Goal: Transaction & Acquisition: Download file/media

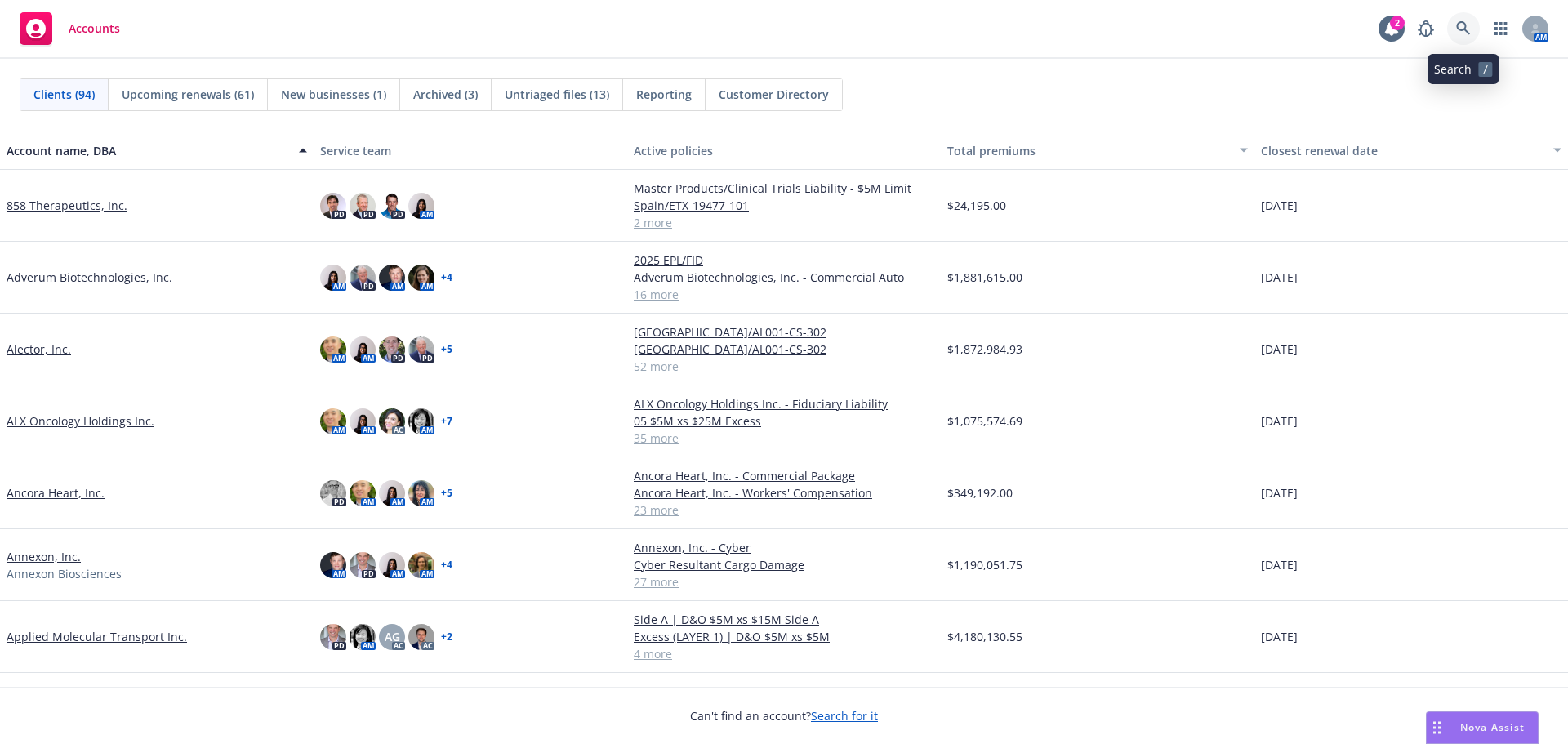
click at [1469, 35] on icon at bounding box center [1463, 28] width 15 height 15
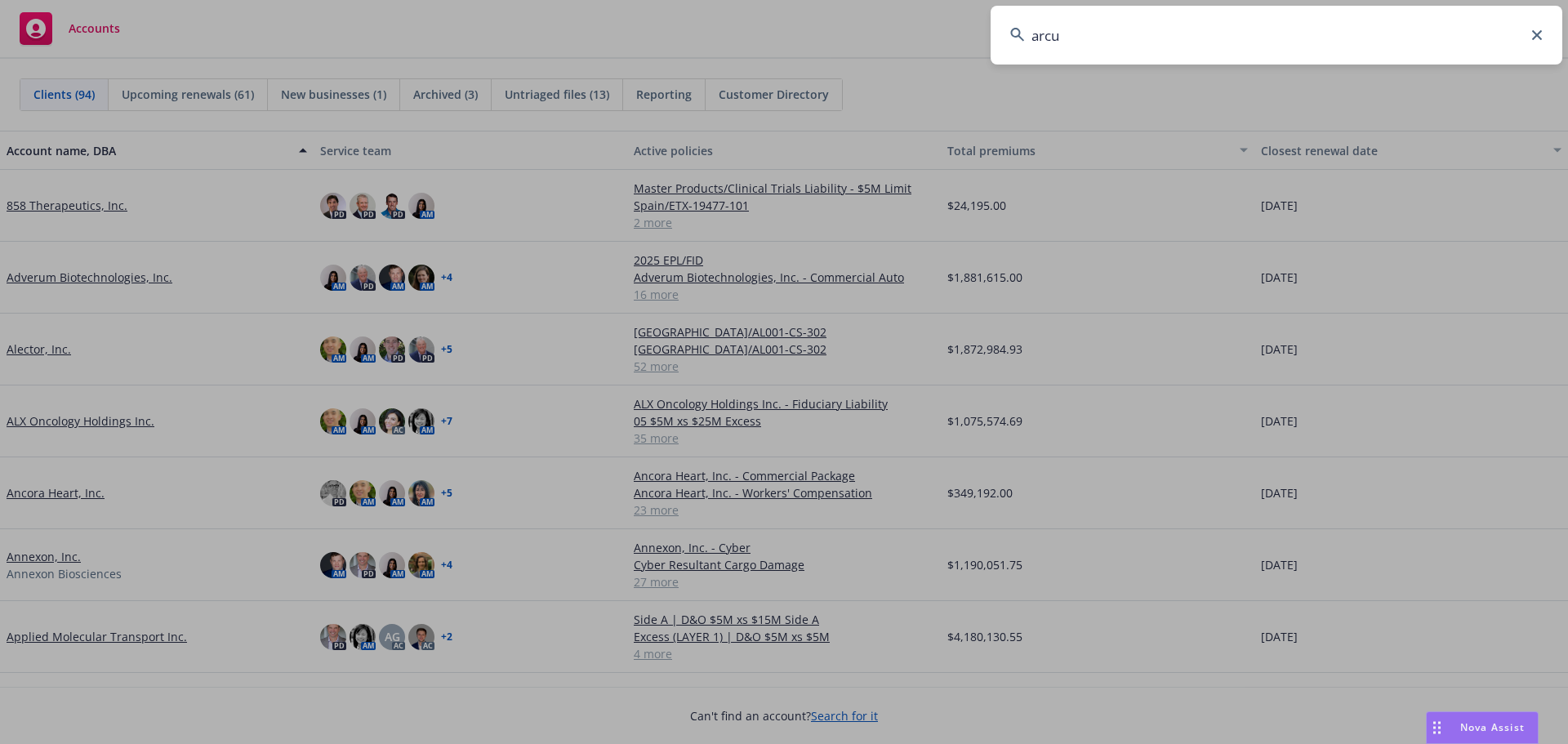
type input "arcus"
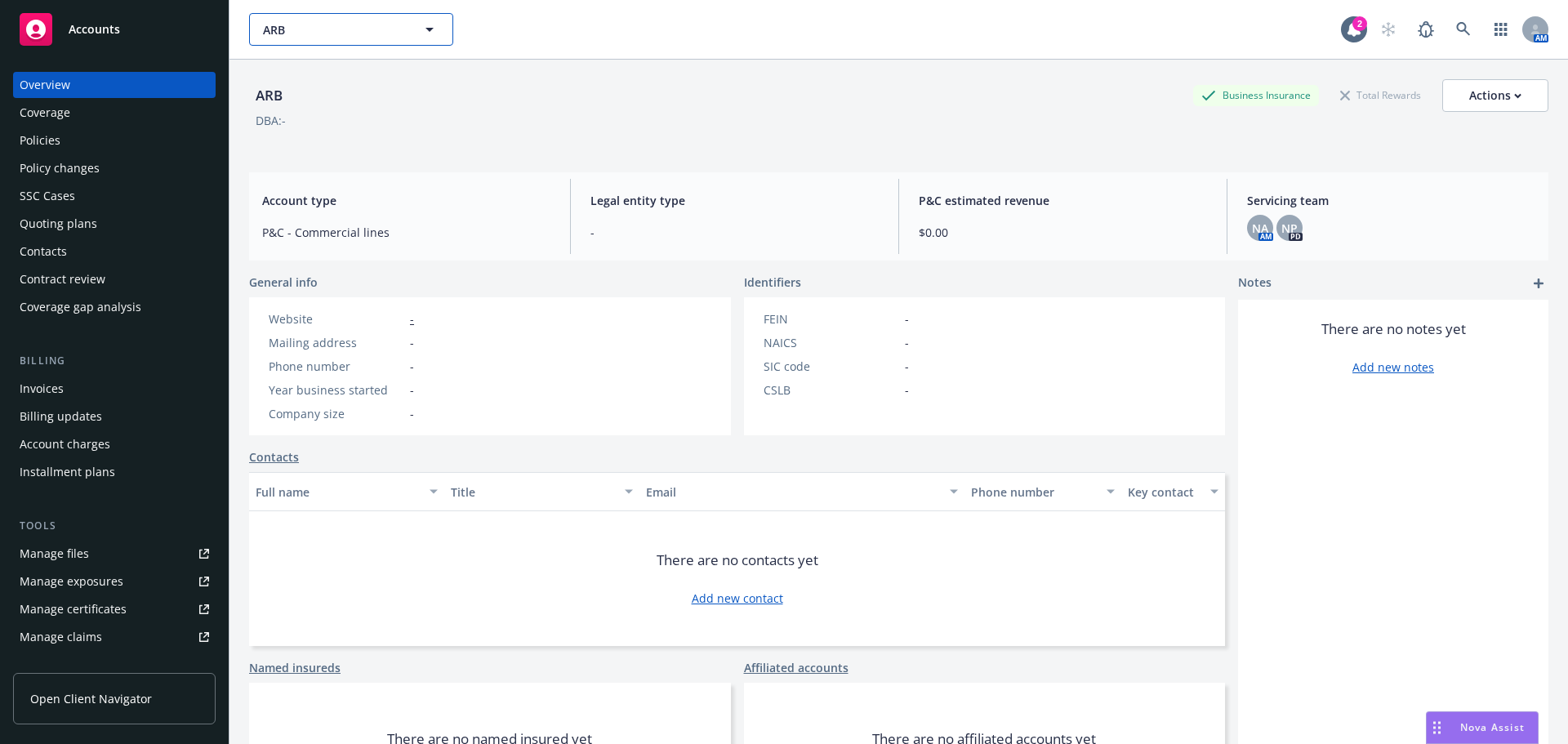
click at [306, 27] on span "ARB" at bounding box center [333, 29] width 142 height 17
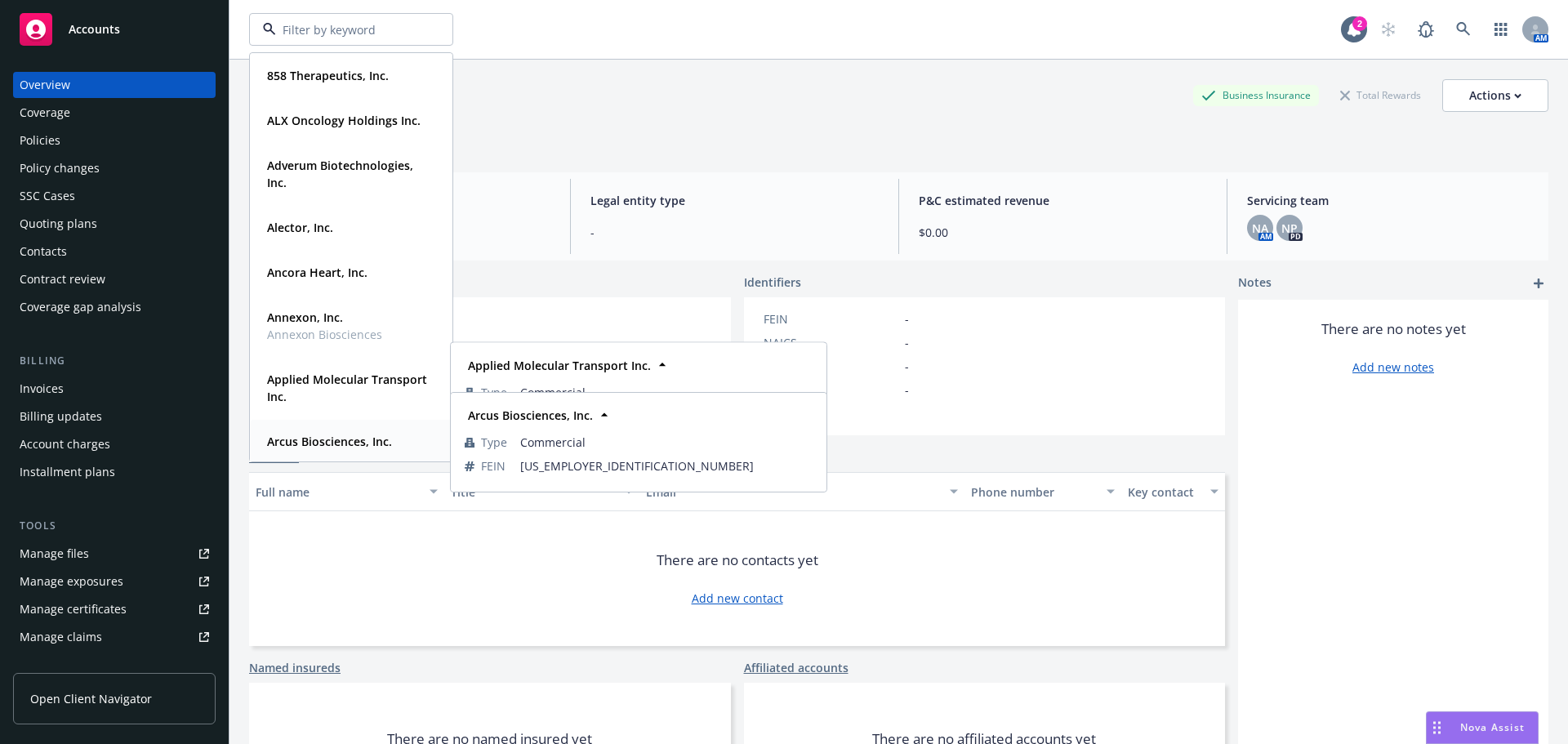
click at [316, 445] on strong "Arcus Biosciences, Inc." at bounding box center [329, 441] width 125 height 16
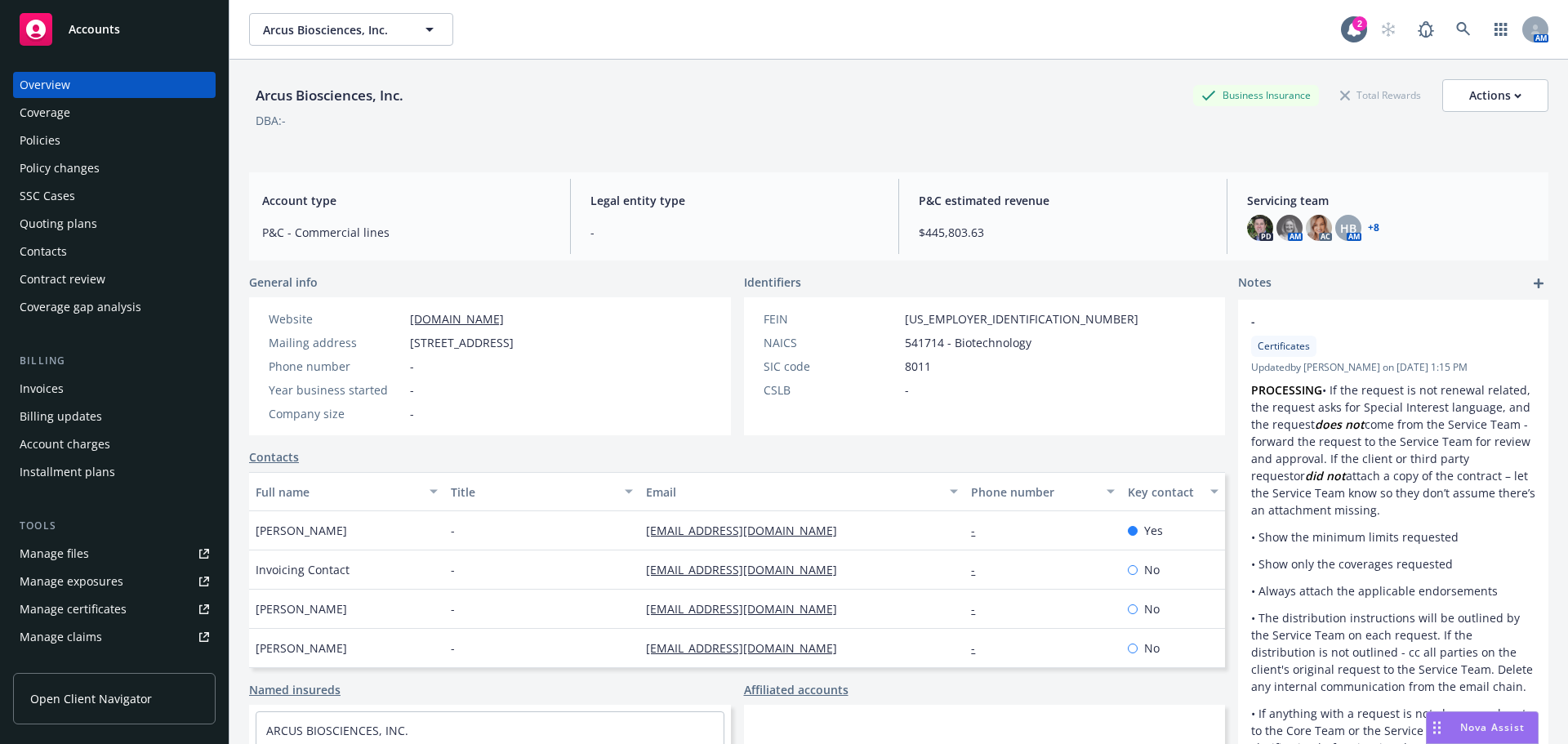
click at [100, 149] on div "Policies" at bounding box center [113, 140] width 189 height 26
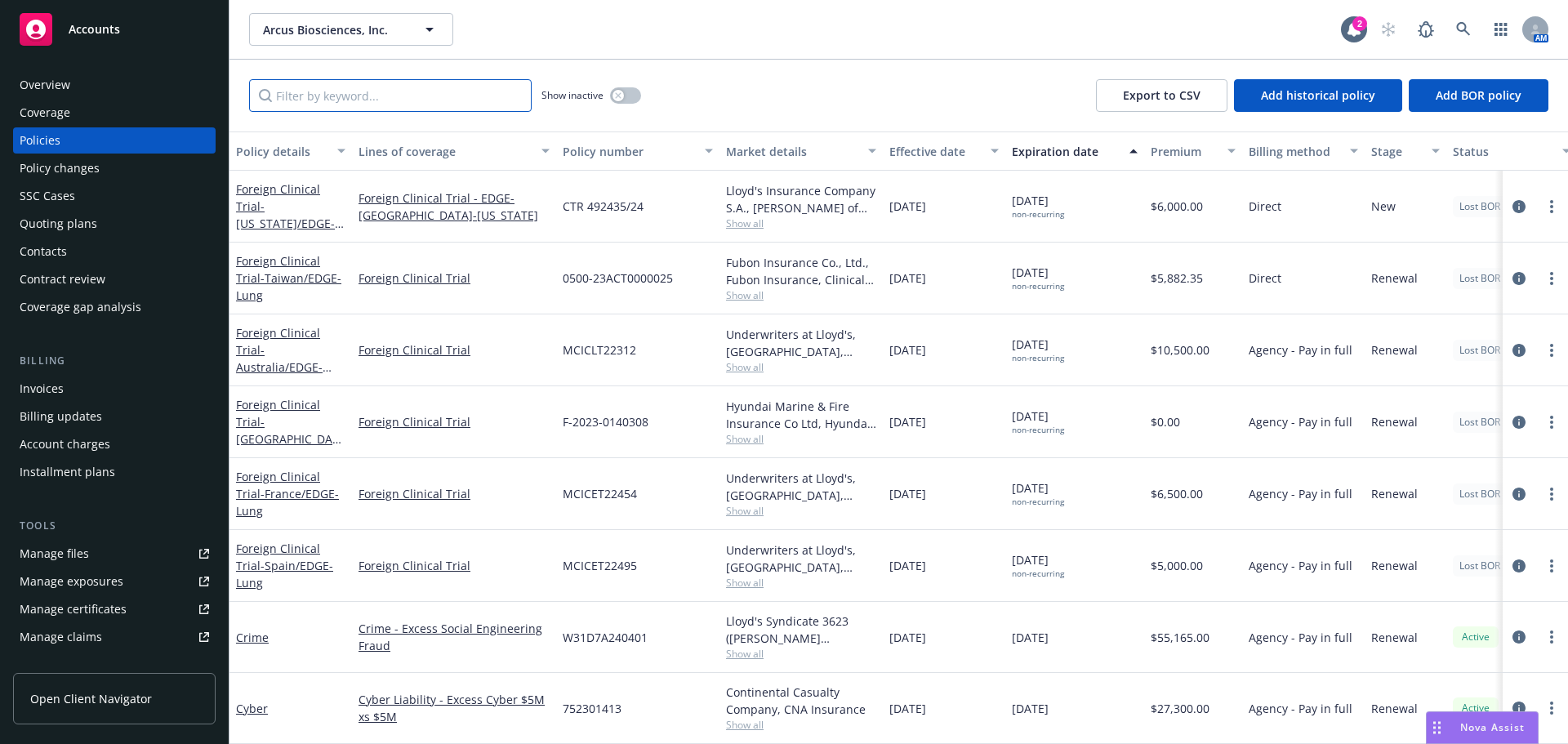
paste input "AB154CSP0001"
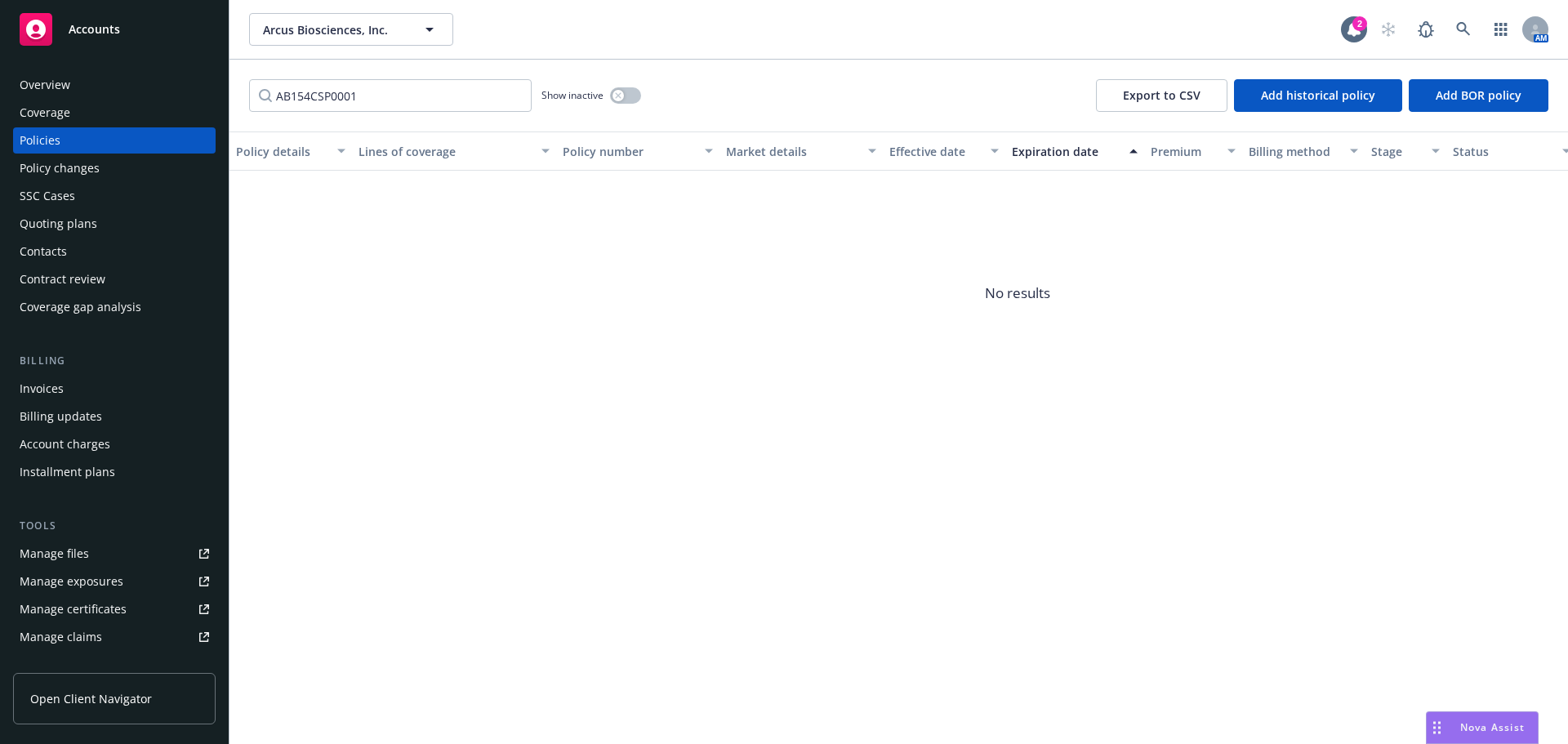
click at [630, 110] on div "Show inactive" at bounding box center [591, 96] width 100 height 33
click at [634, 89] on button "button" at bounding box center [626, 96] width 31 height 16
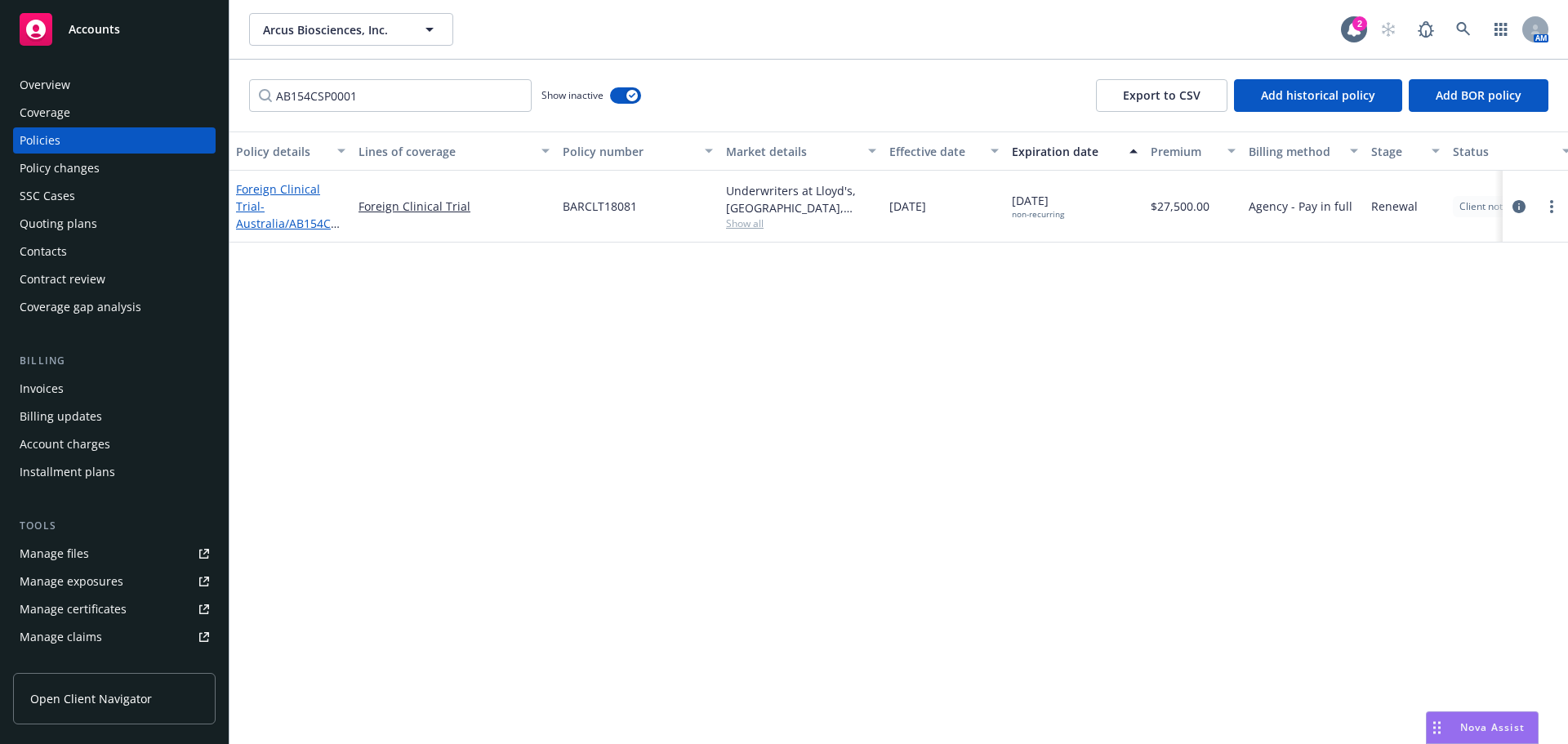
drag, startPoint x: 274, startPoint y: 224, endPoint x: 258, endPoint y: 219, distance: 16.8
click at [258, 219] on span "- Australia/AB154CSP0001" at bounding box center [289, 223] width 108 height 50
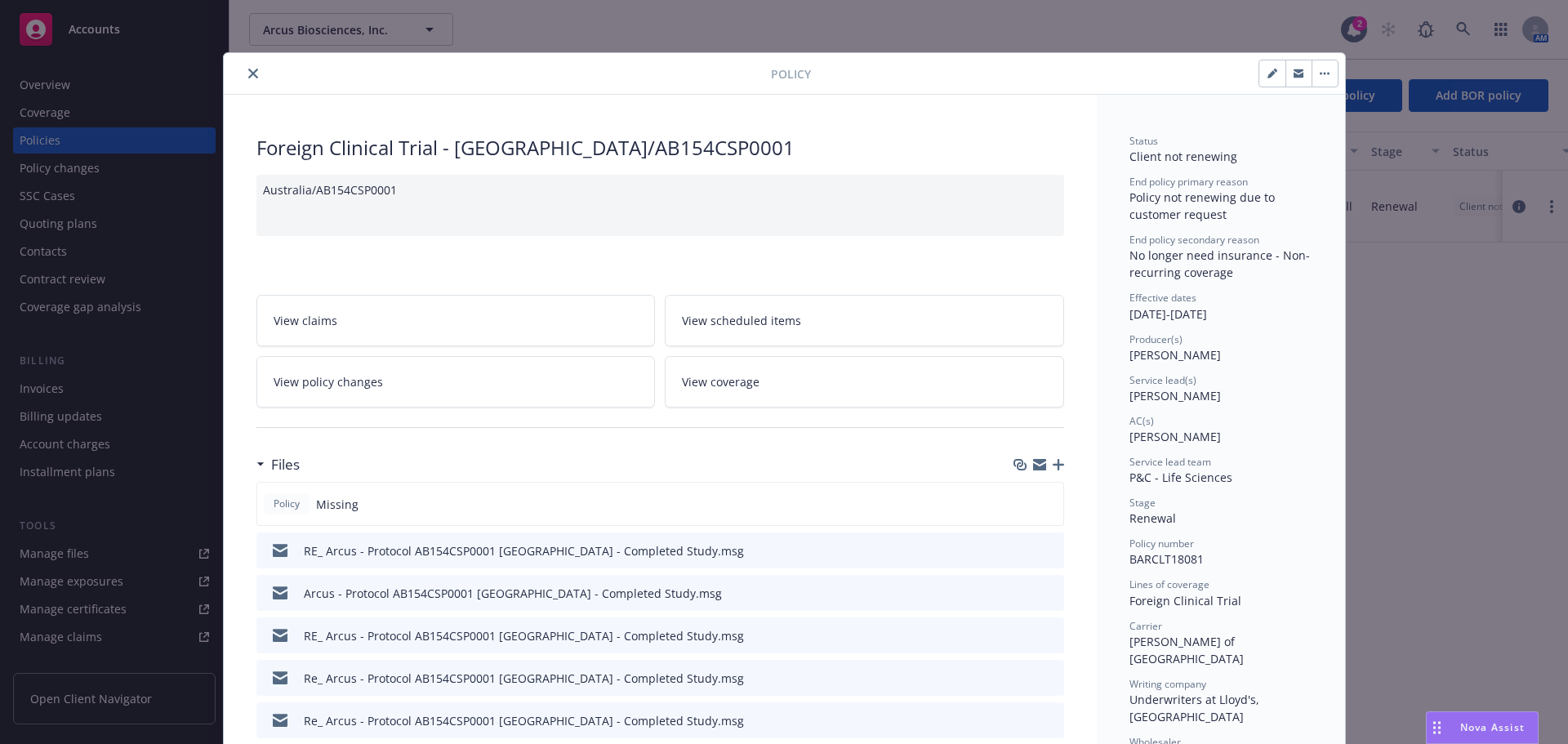
click at [248, 76] on icon "close" at bounding box center [253, 73] width 10 height 10
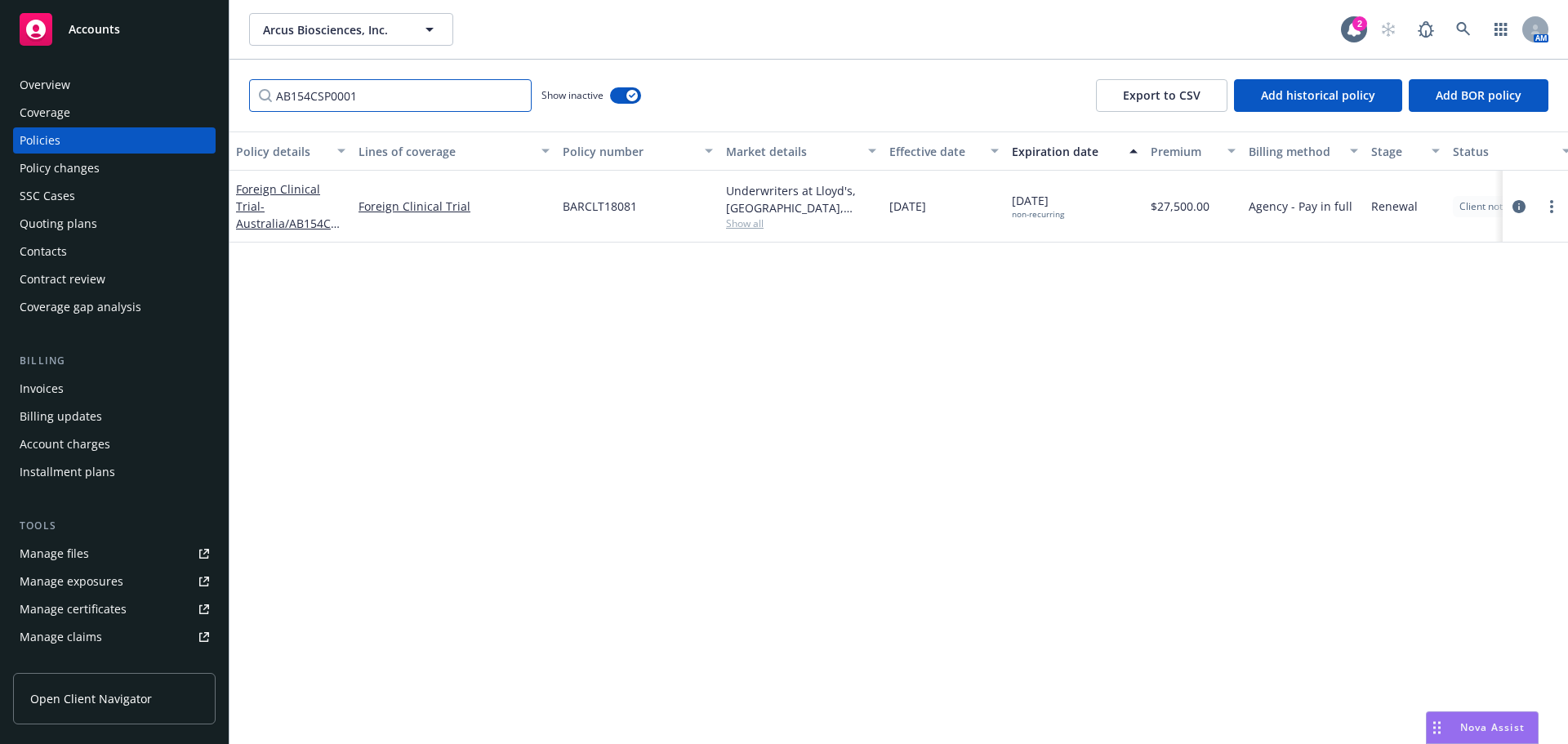
click at [400, 97] on input "AB154CSP0001" at bounding box center [390, 96] width 282 height 33
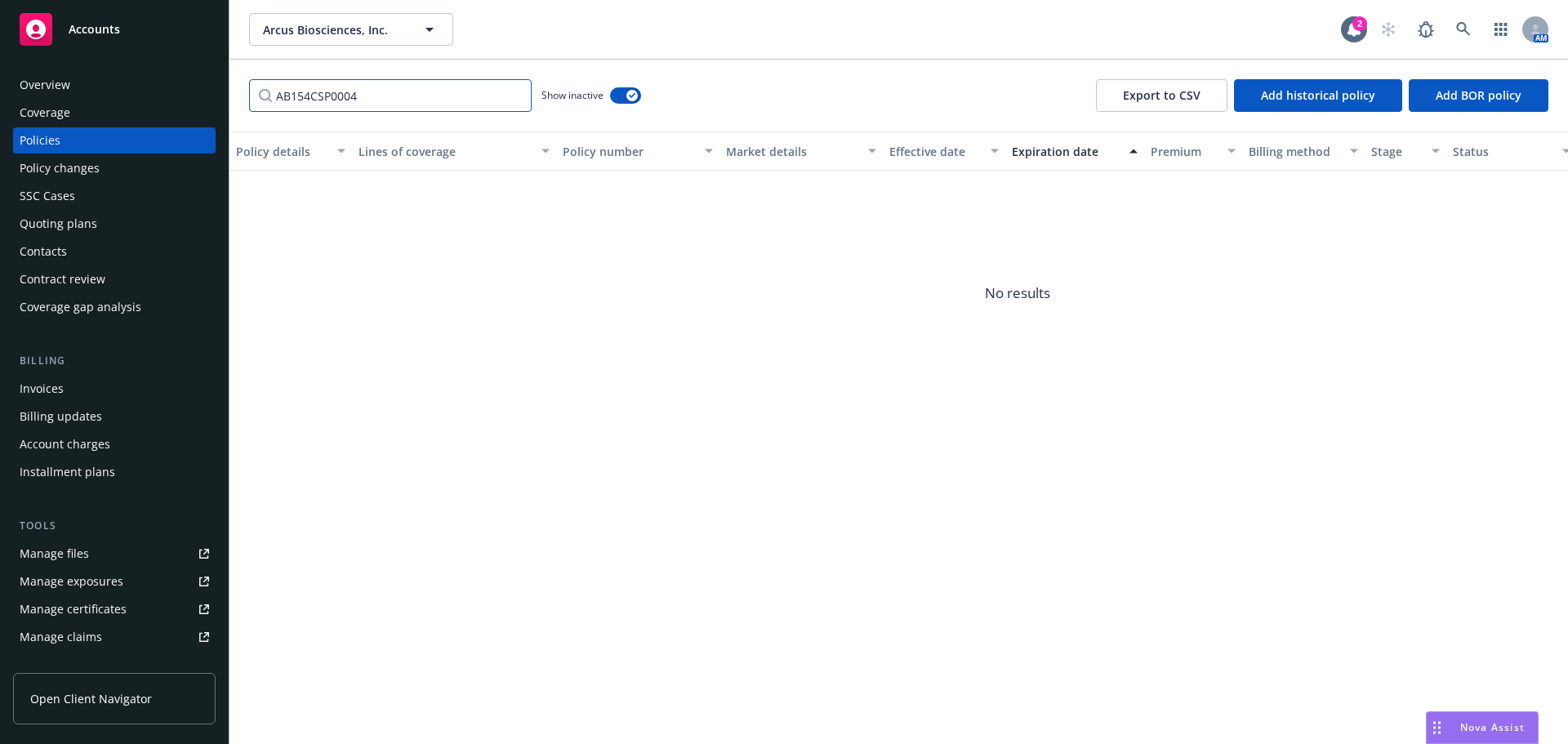
drag, startPoint x: 405, startPoint y: 88, endPoint x: 205, endPoint y: 90, distance: 200.0
click at [205, 90] on div "Accounts Overview Coverage Policies Policy changes SSC Cases Quoting plans Cont…" at bounding box center [784, 372] width 1568 height 744
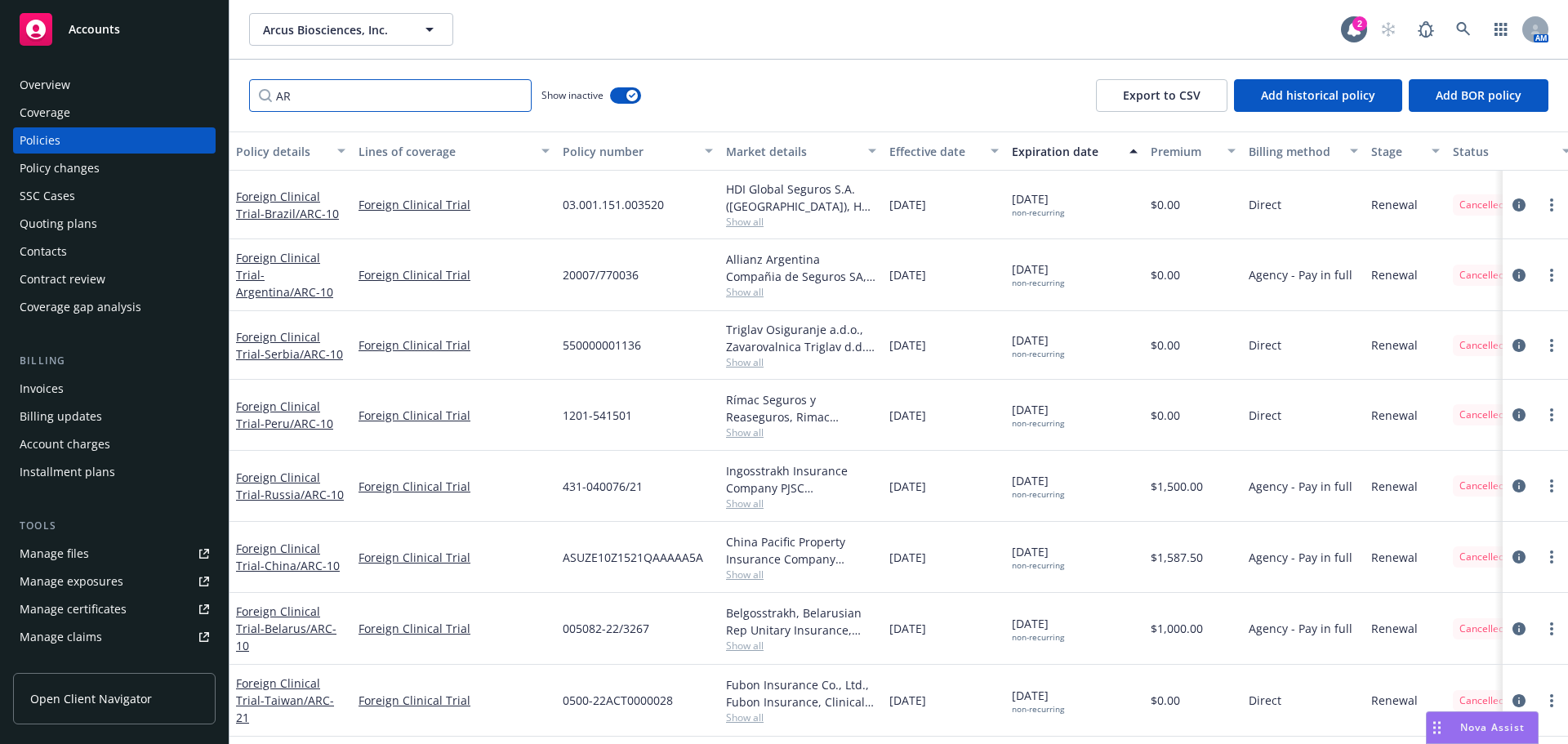
type input "A"
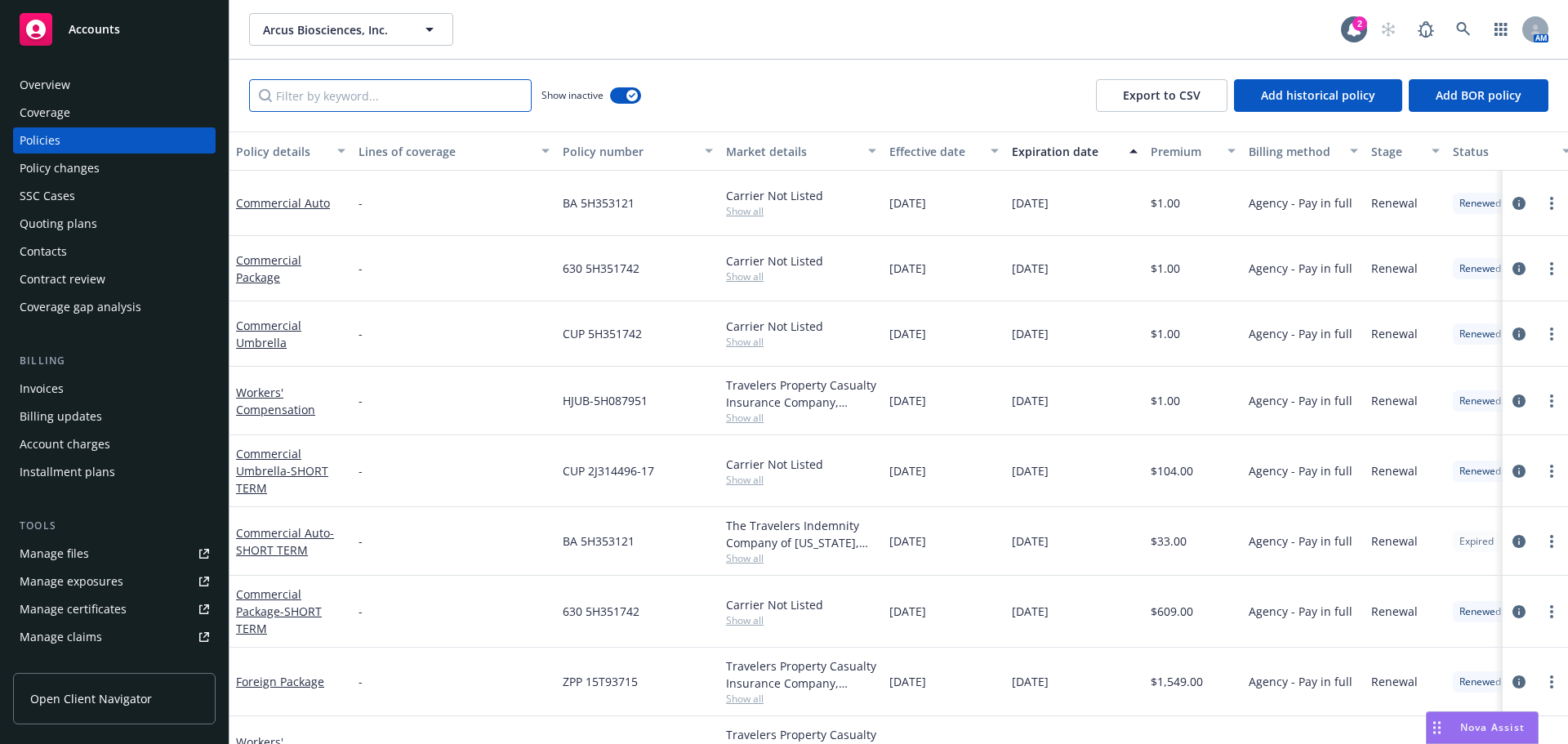
paste input "AB928CSP0004"
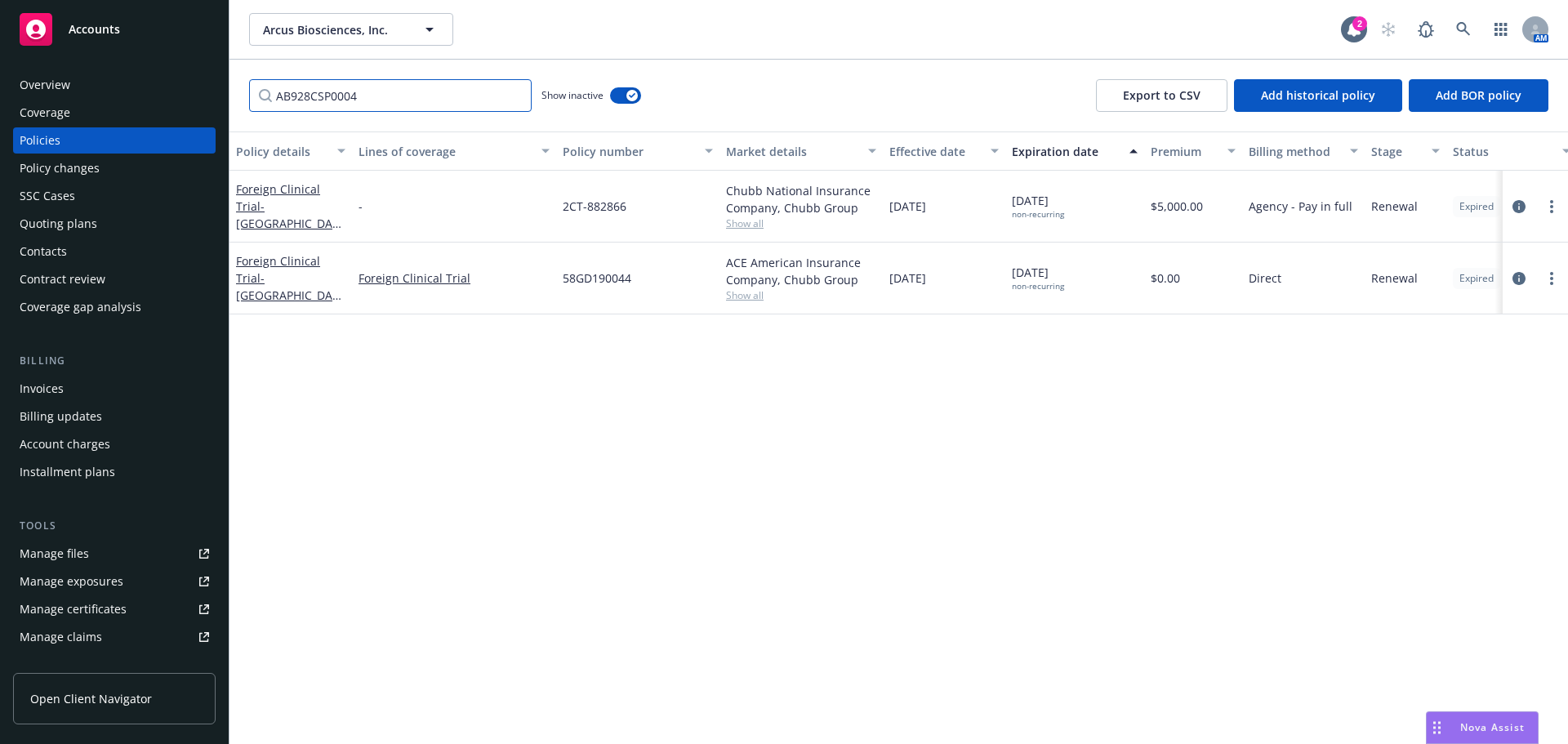
type input "AB928CSP0004"
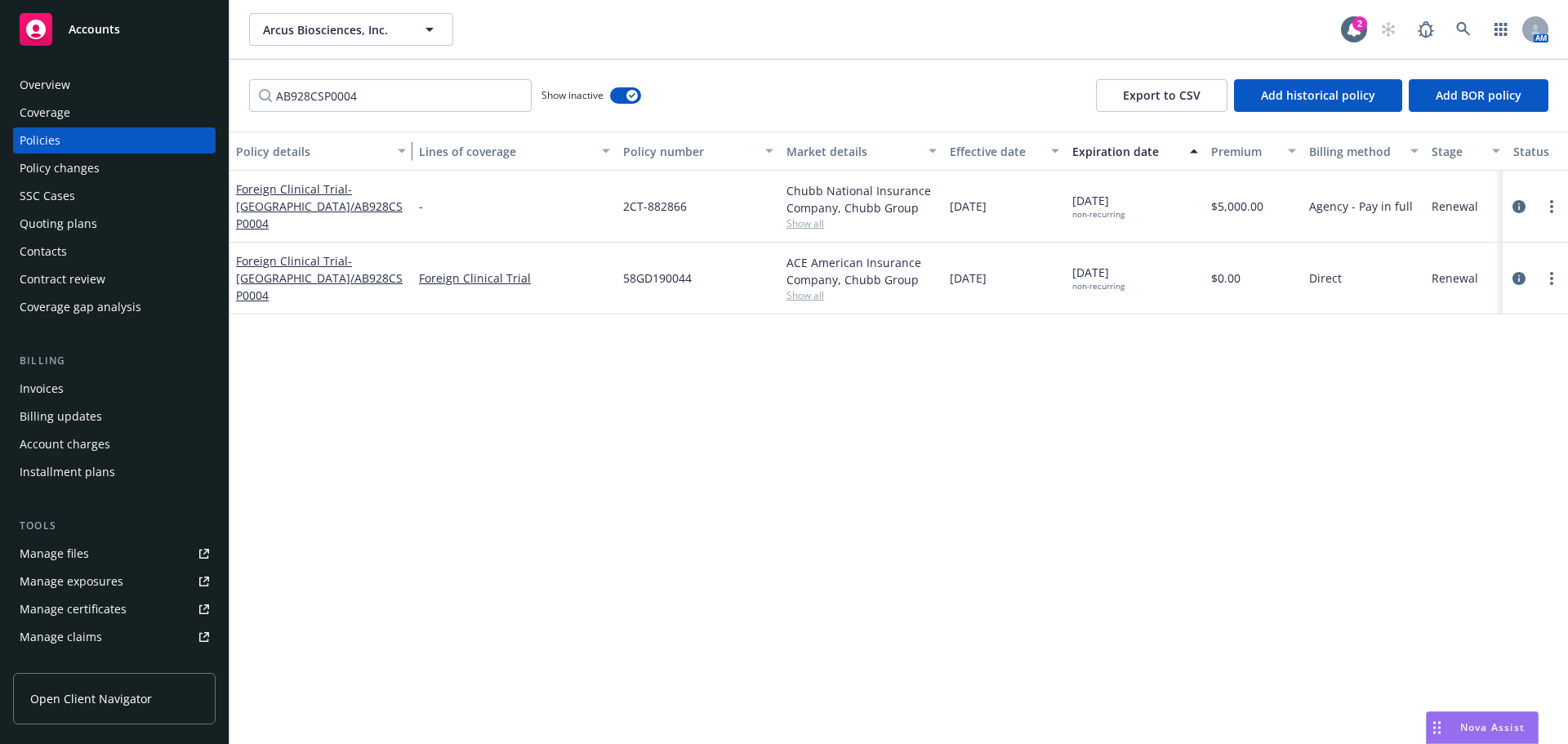
drag, startPoint x: 351, startPoint y: 147, endPoint x: 411, endPoint y: 146, distance: 60.0
click at [408, 146] on div "button" at bounding box center [404, 151] width 8 height 37
click at [626, 90] on button "button" at bounding box center [626, 96] width 31 height 16
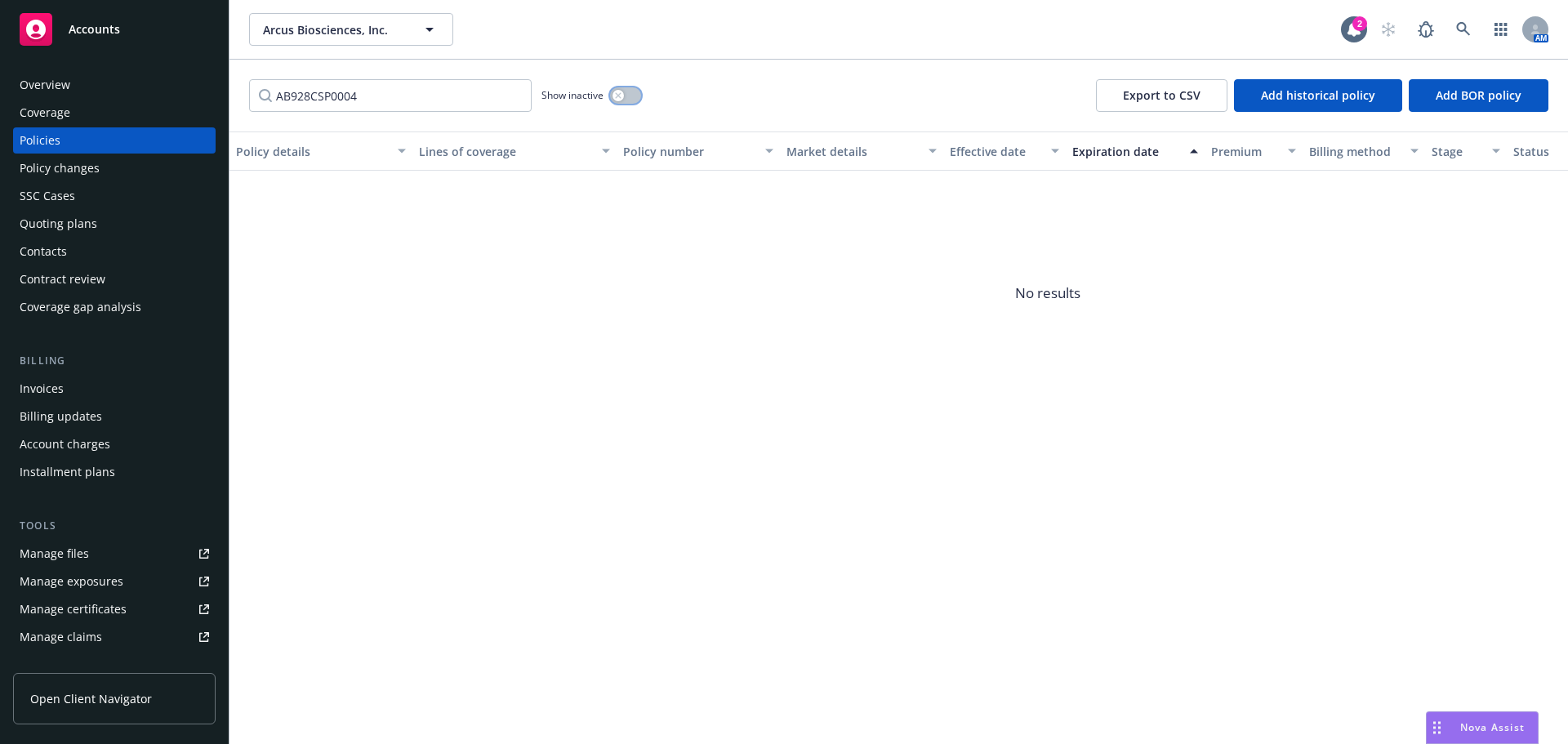
click at [626, 90] on button "button" at bounding box center [626, 96] width 31 height 16
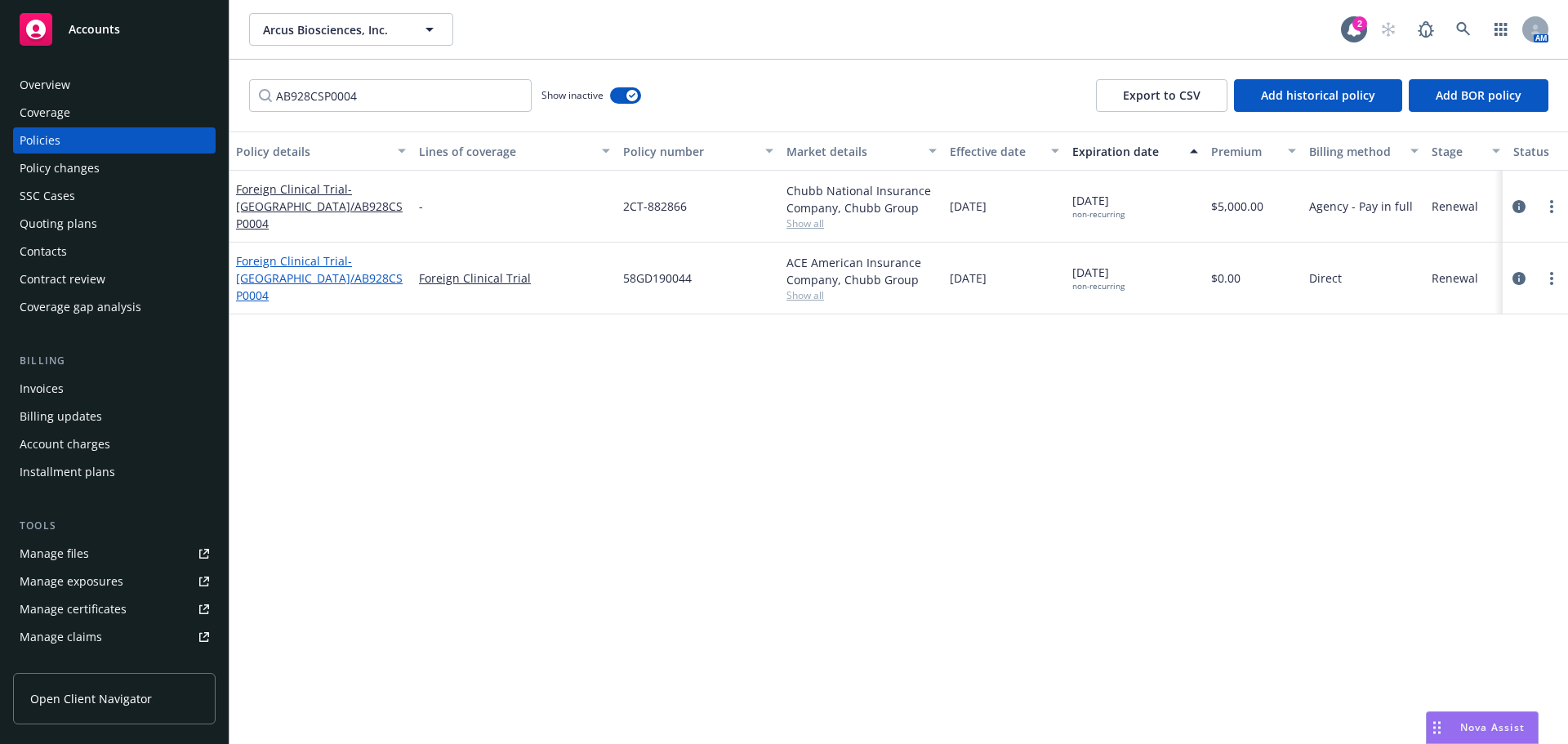
click at [280, 284] on span "- South Korea/AB928CSP0004" at bounding box center [319, 278] width 166 height 50
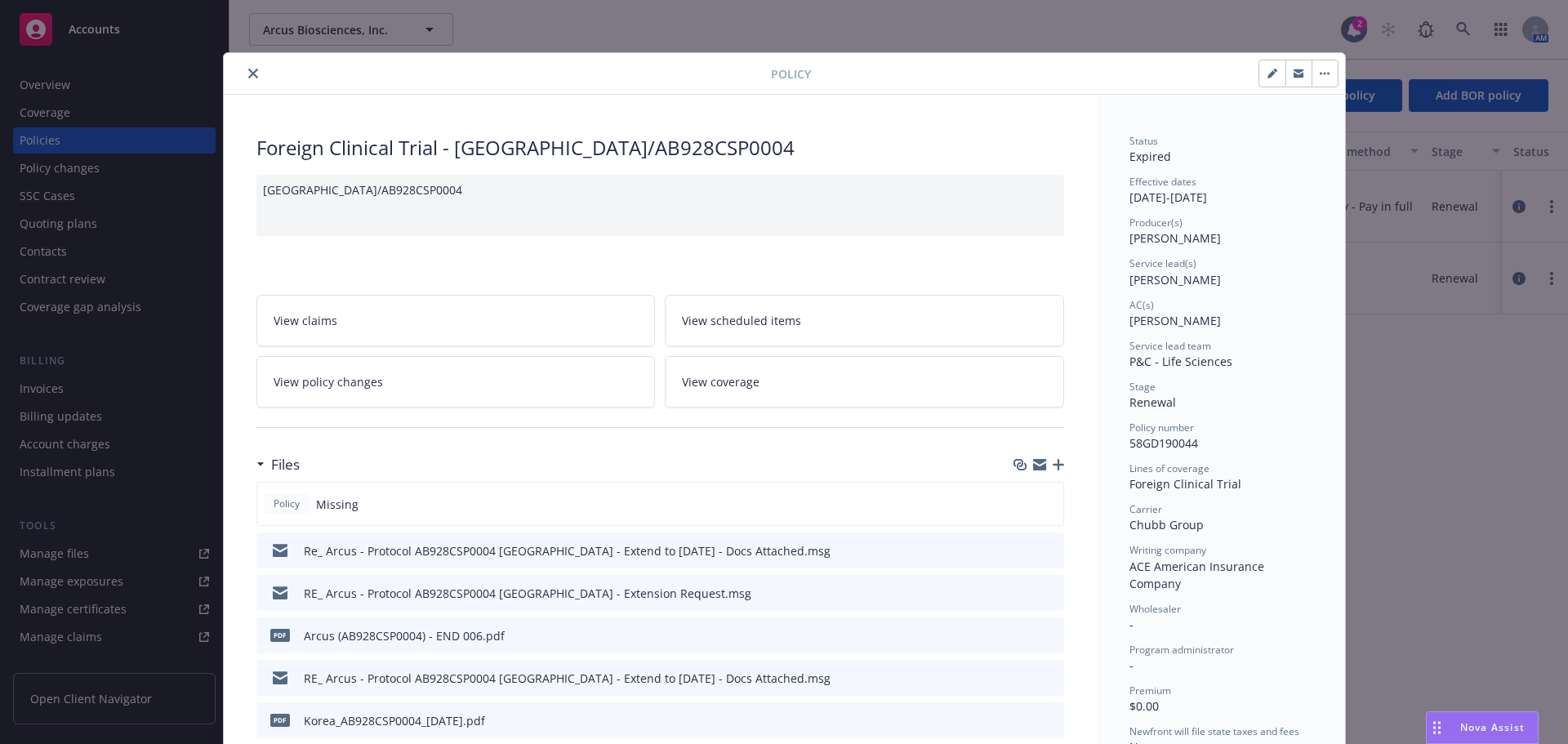
click at [250, 77] on icon "close" at bounding box center [253, 73] width 10 height 10
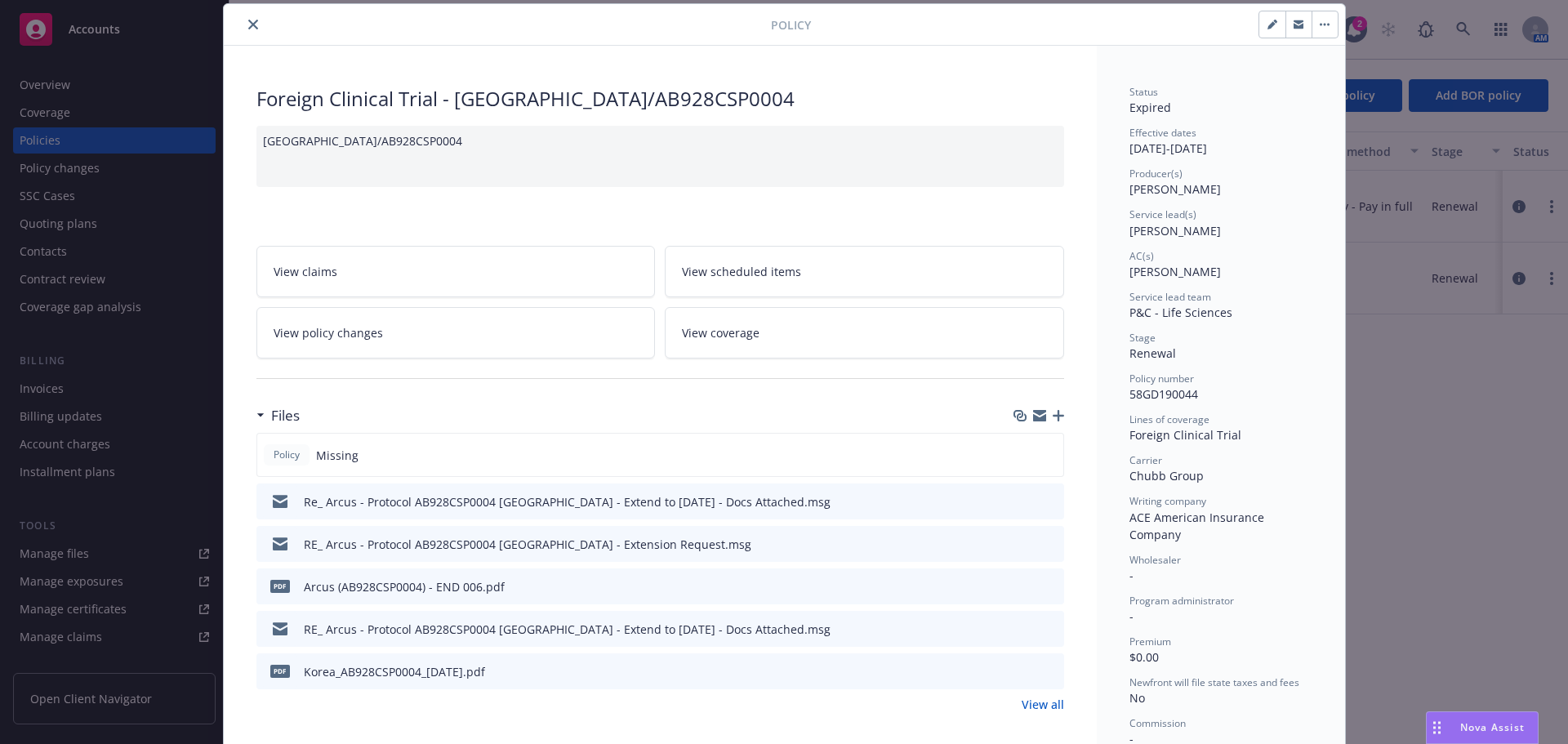
click at [248, 20] on icon "close" at bounding box center [253, 24] width 10 height 10
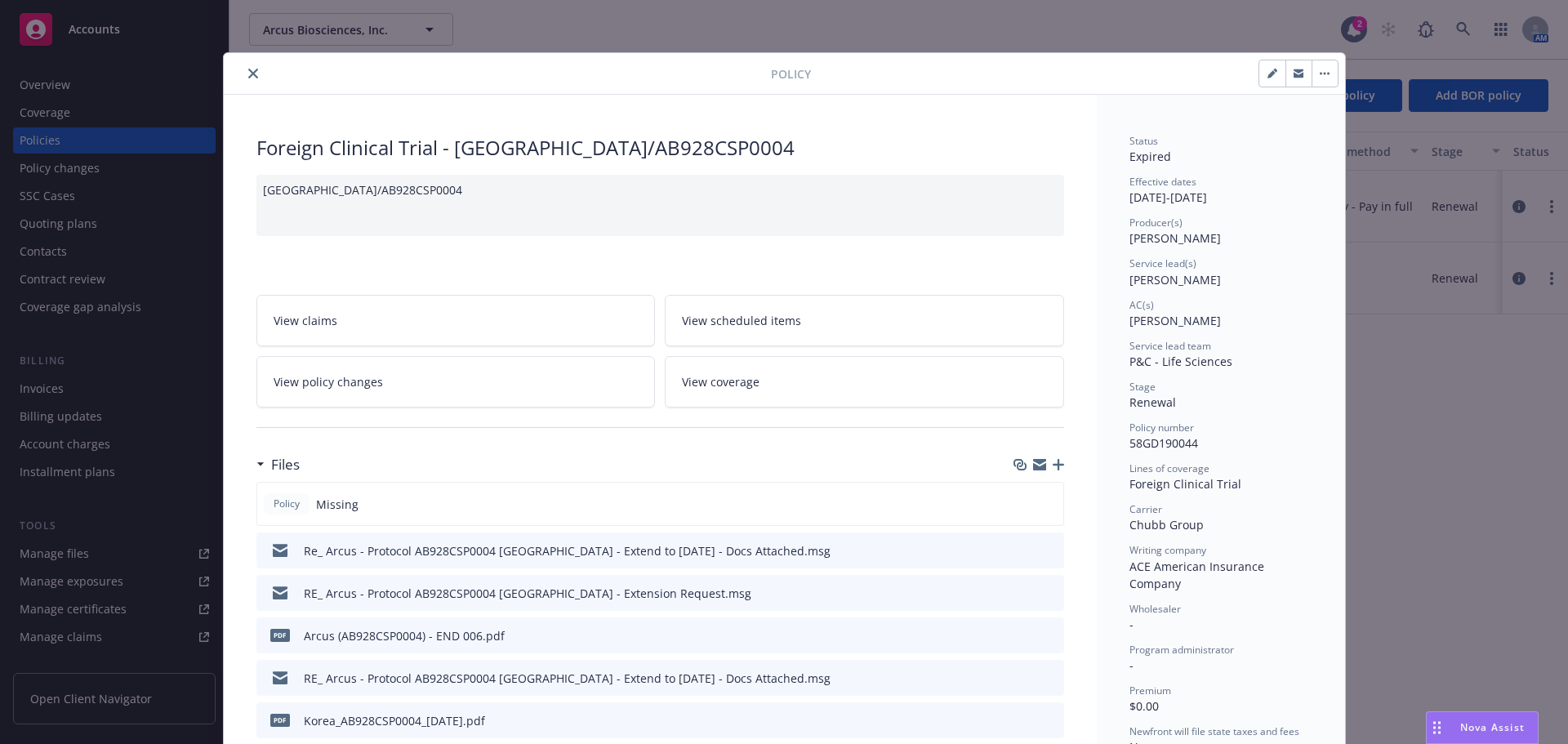
scroll to position [49, 0]
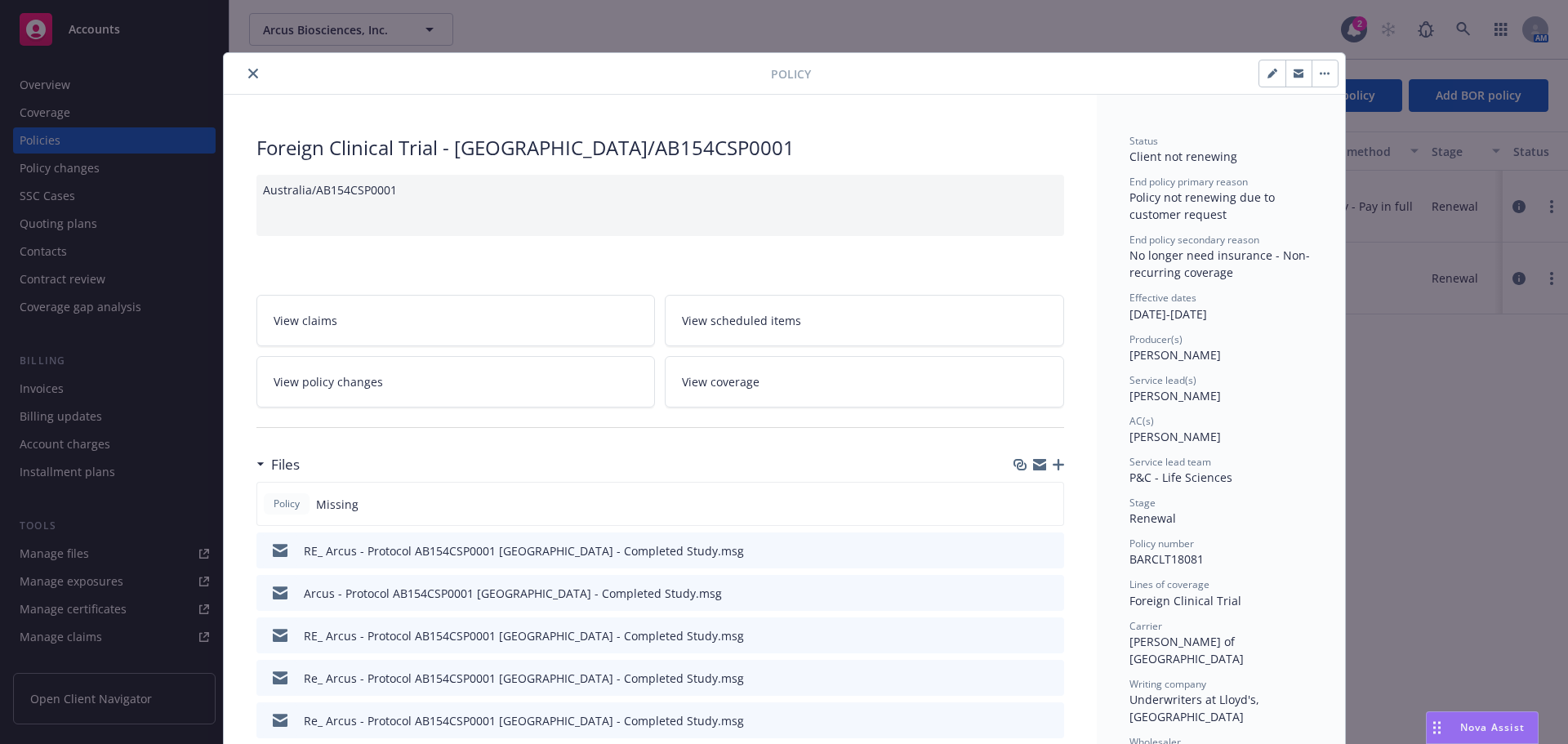
scroll to position [49, 0]
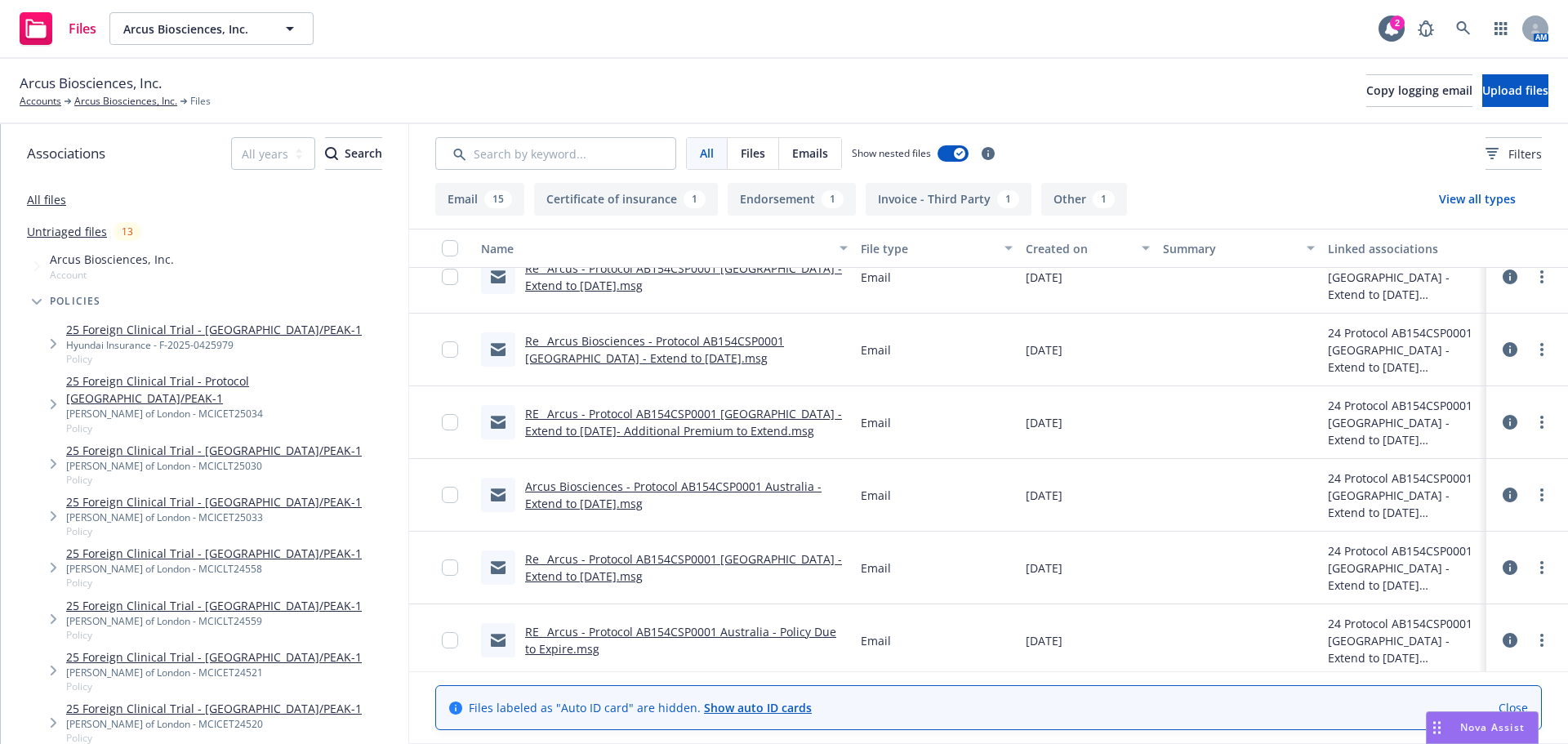
scroll to position [968, 0]
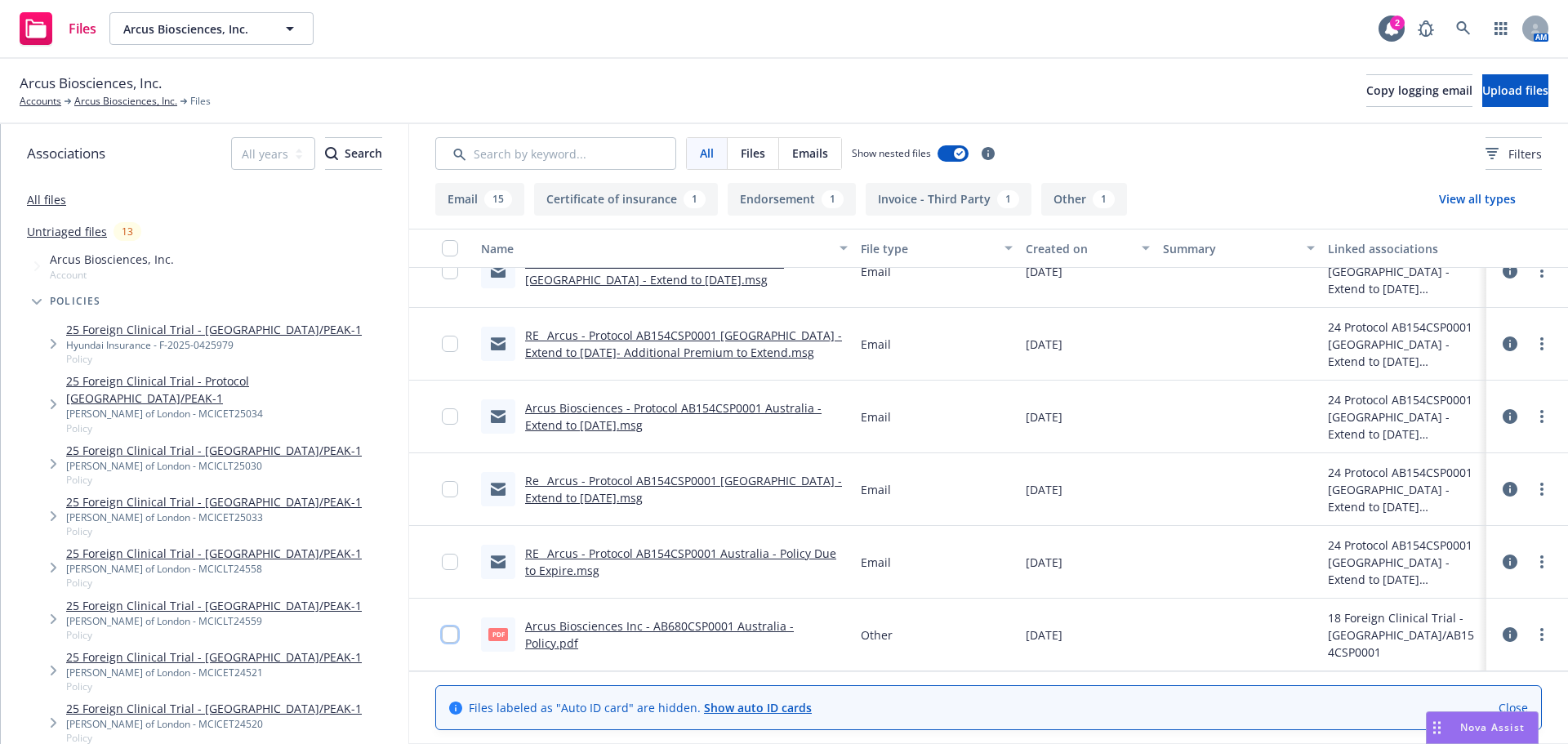
click at [444, 630] on input "checkbox" at bounding box center [450, 634] width 16 height 16
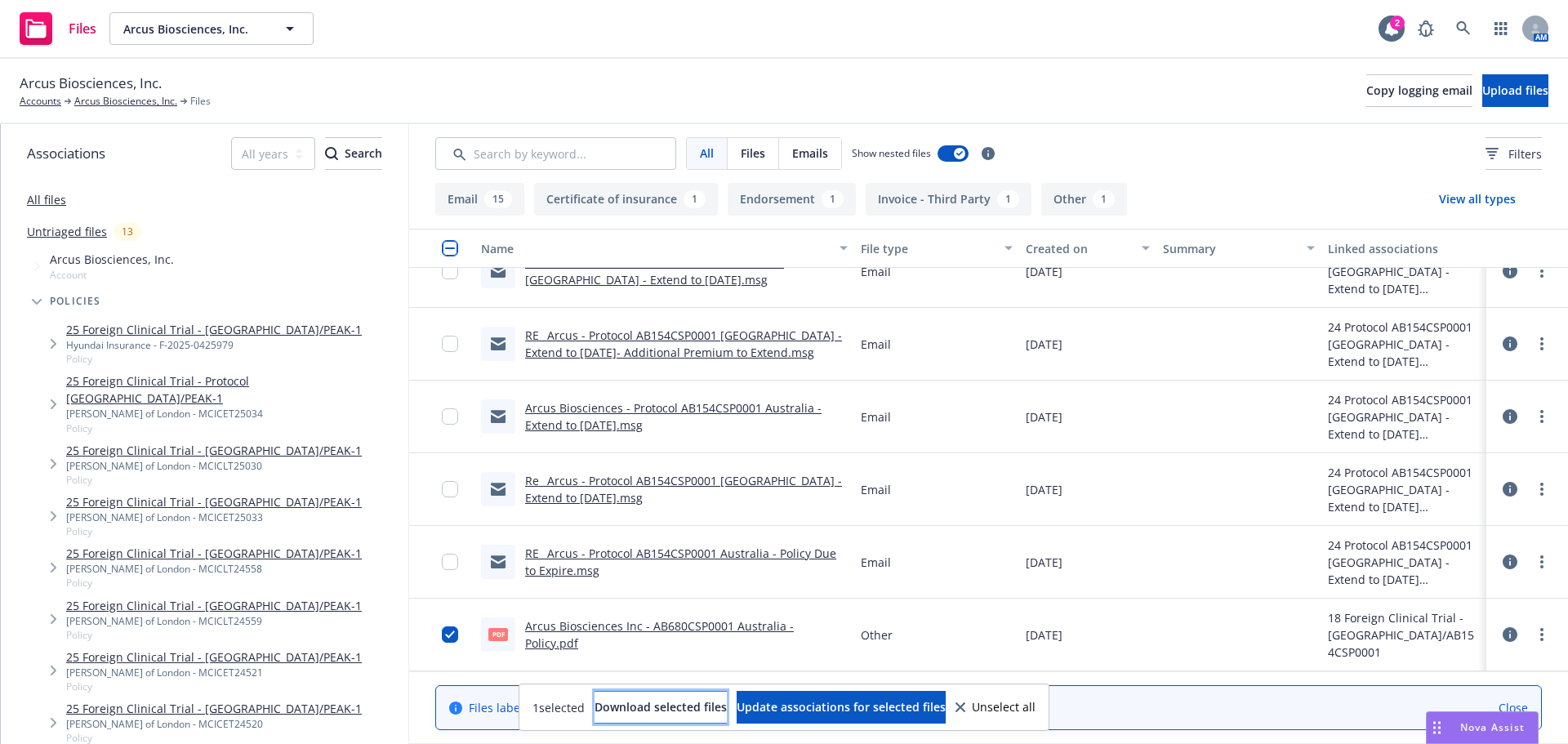
click at [704, 712] on button "Download selected files" at bounding box center [660, 707] width 132 height 33
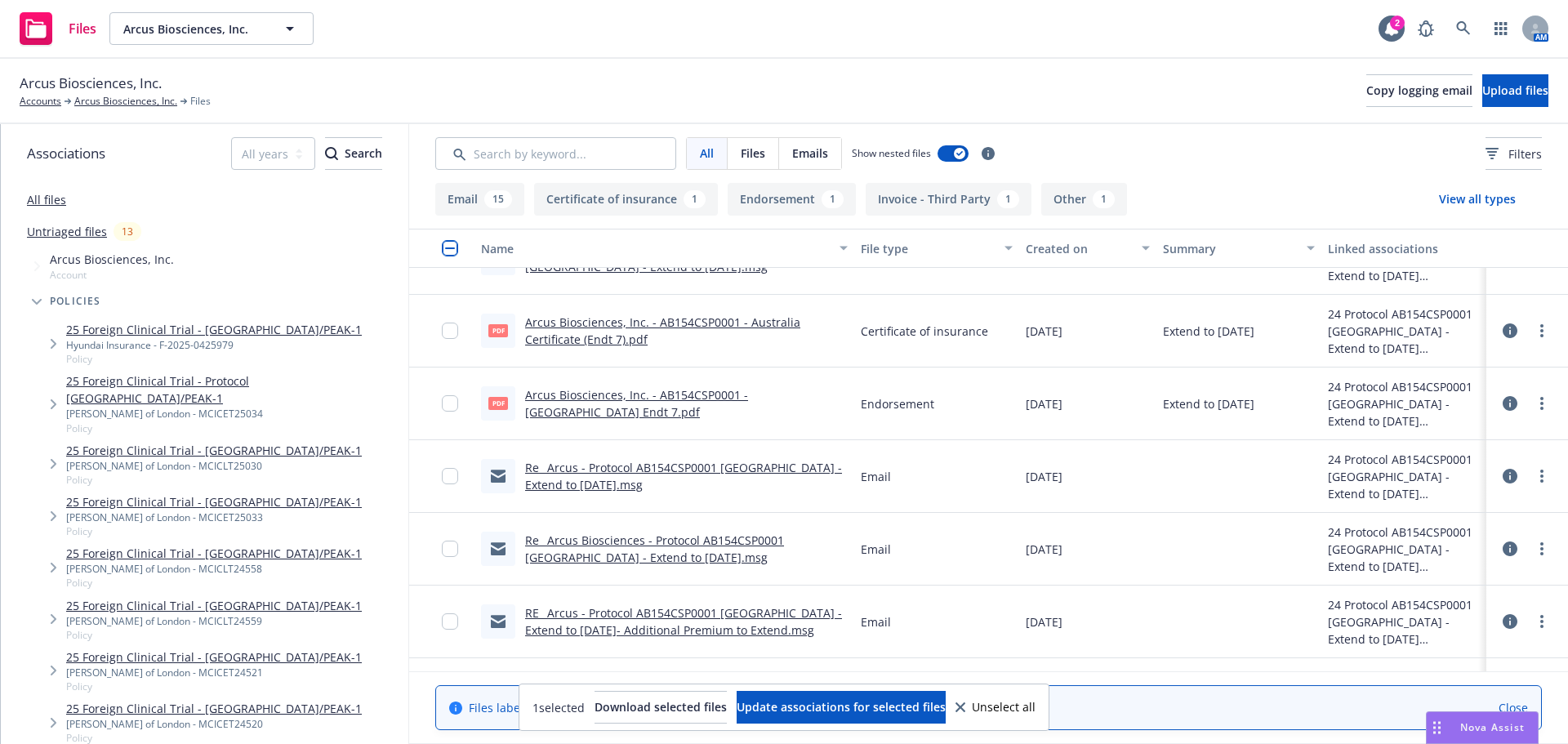
scroll to position [722, 0]
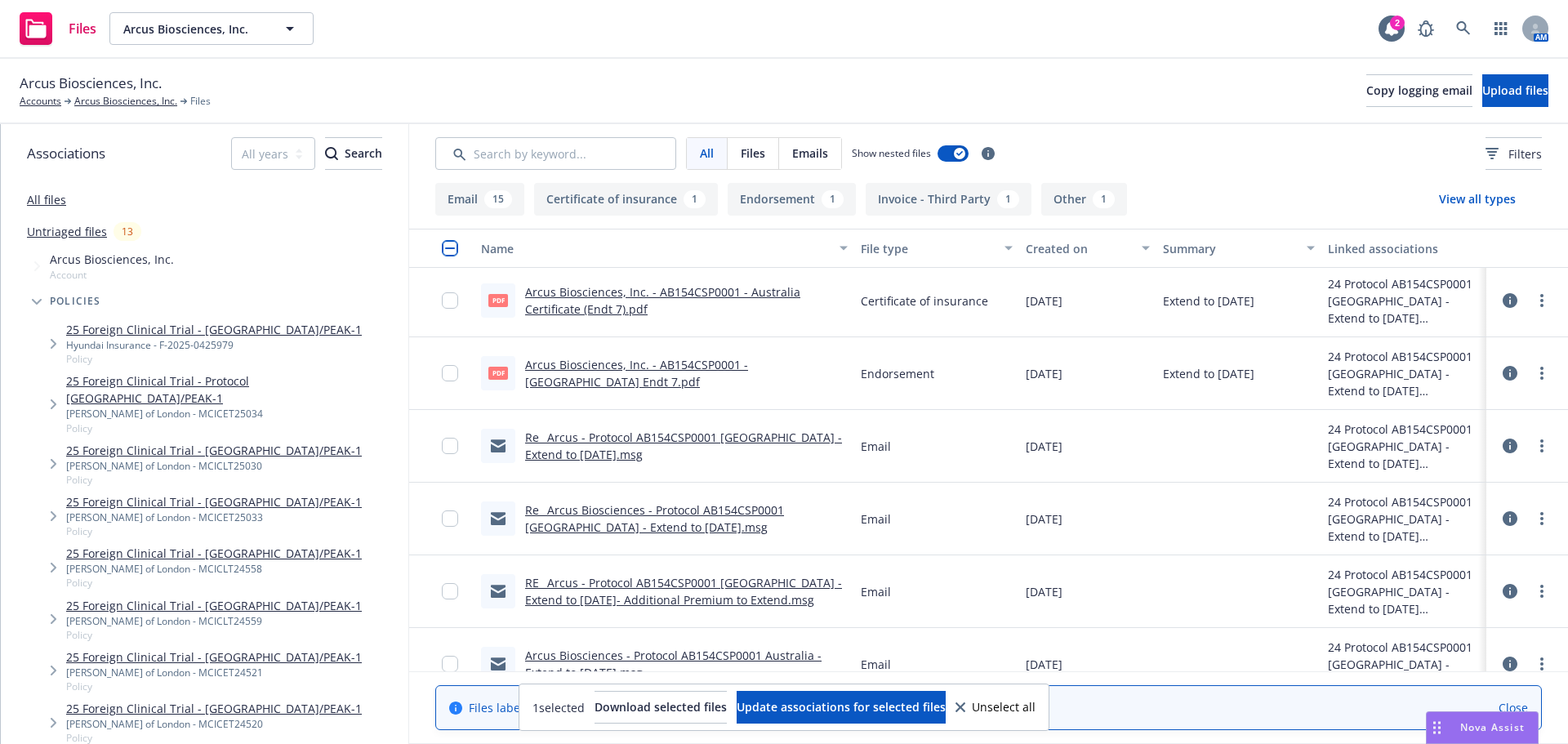
click at [725, 434] on link "Re_ Arcus - Protocol AB154CSP0001 [GEOGRAPHIC_DATA] - Extend to [DATE].msg" at bounding box center [683, 445] width 317 height 33
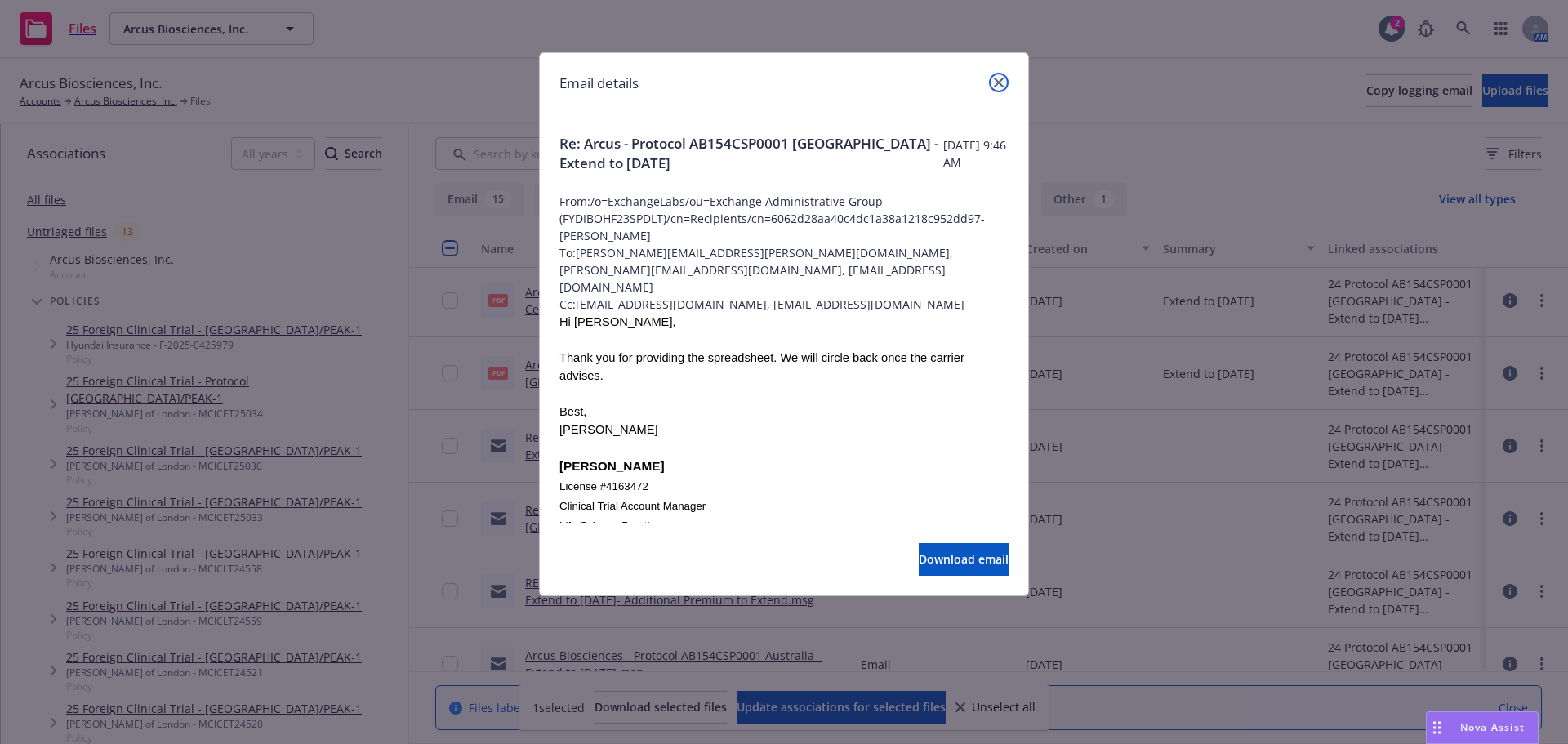
click at [1002, 84] on icon "close" at bounding box center [998, 82] width 10 height 10
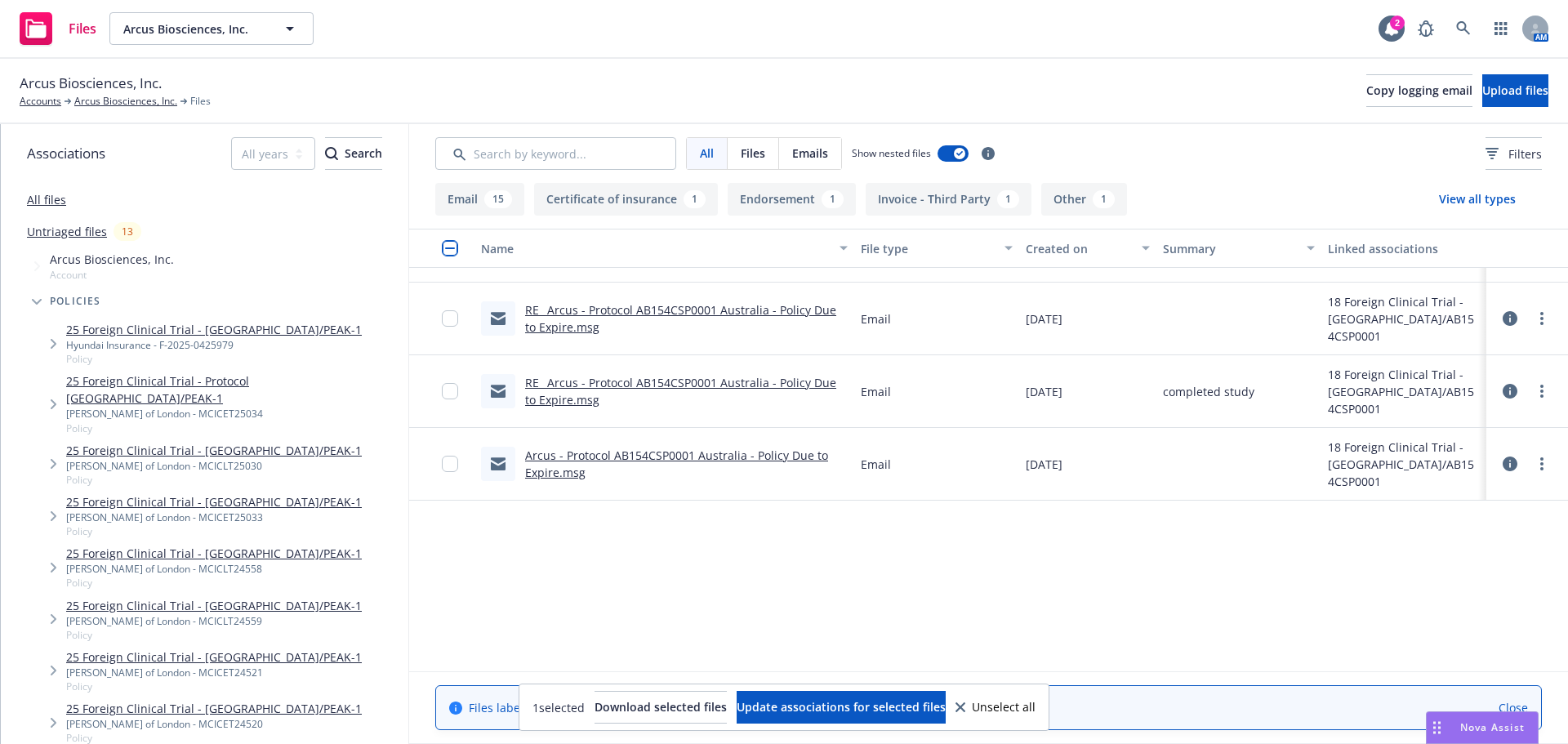
scroll to position [489, 0]
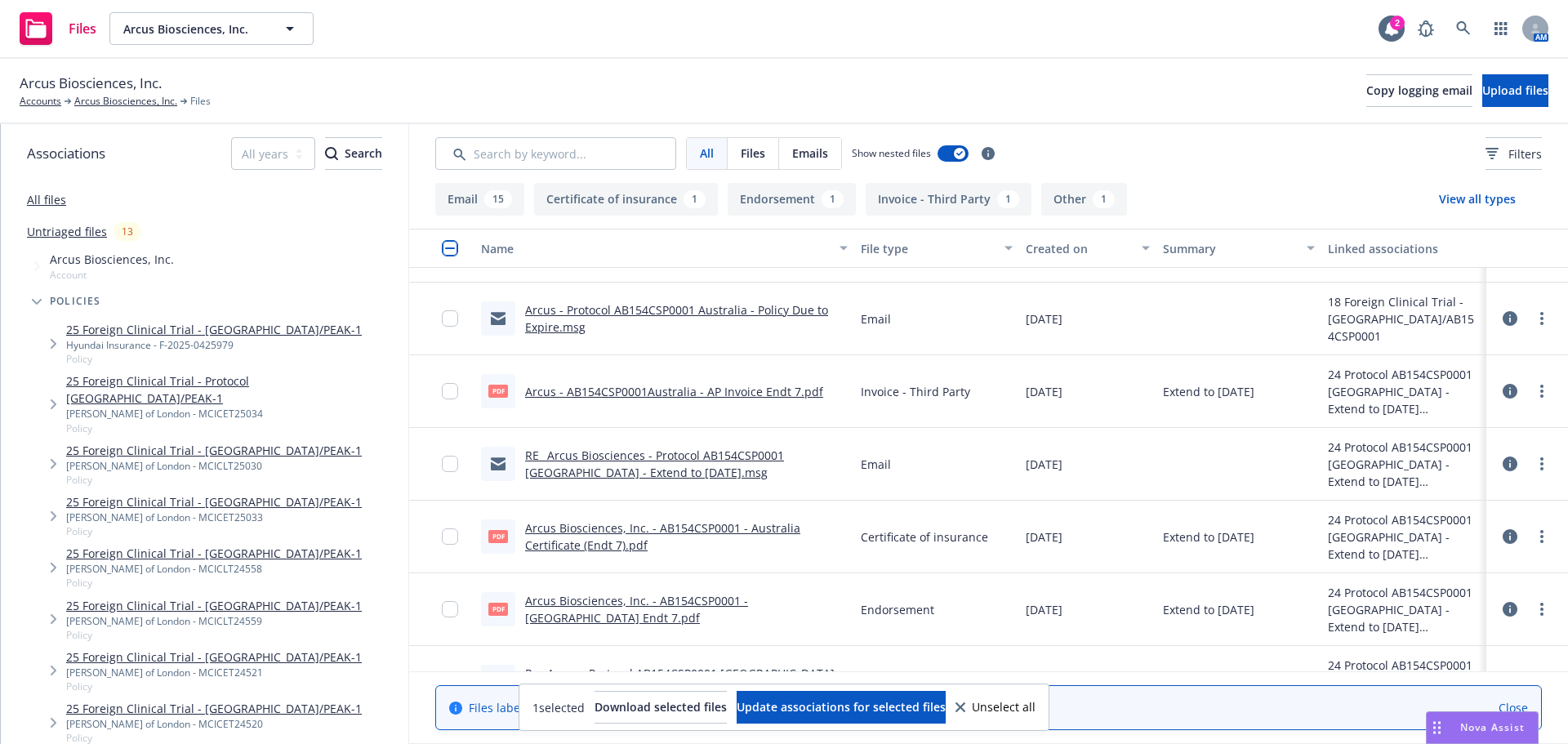
click at [755, 451] on link "RE_ Arcus Biosciences - Protocol AB154CSP0001 [GEOGRAPHIC_DATA] - Extend to [DA…" at bounding box center [654, 464] width 258 height 33
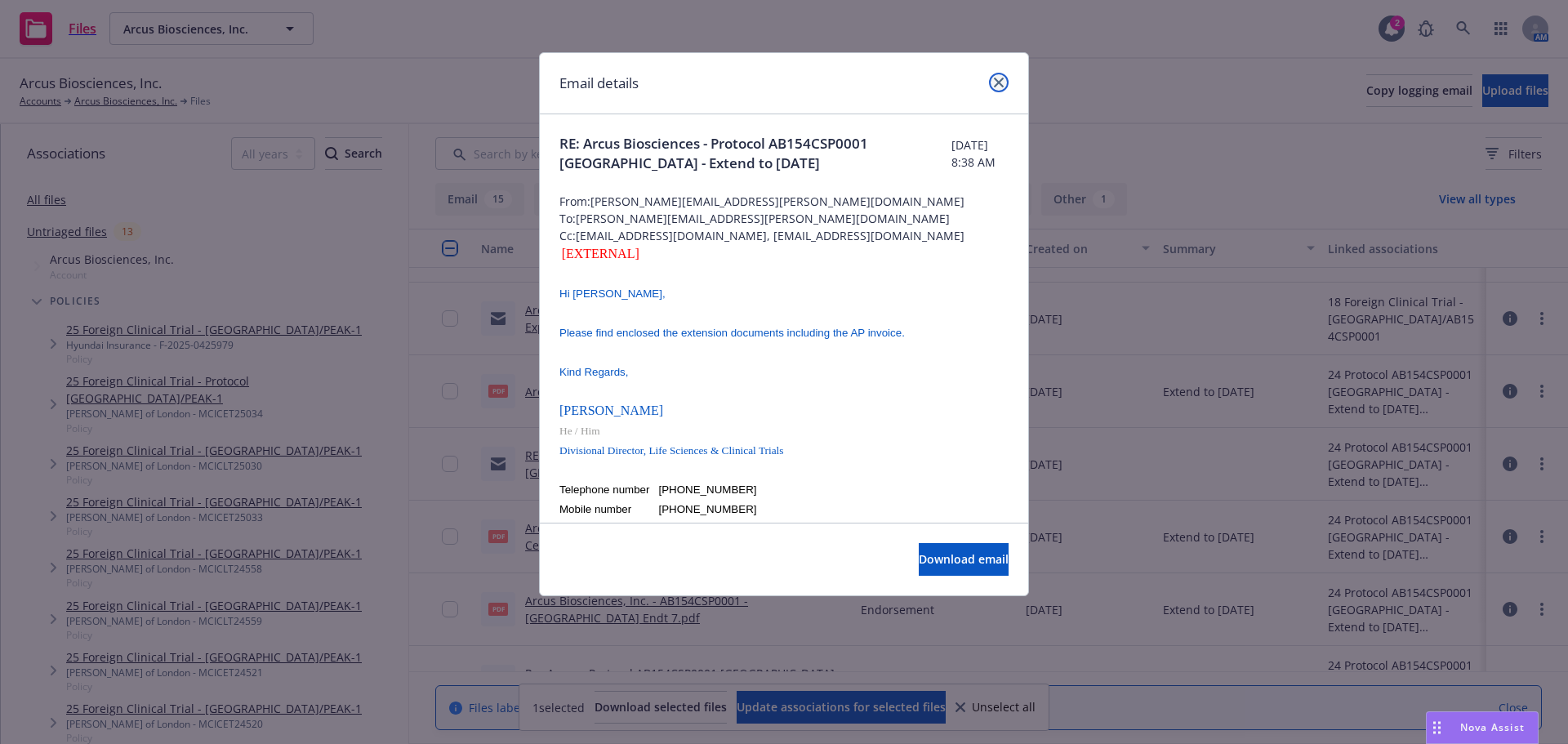
click at [996, 80] on icon "close" at bounding box center [998, 82] width 10 height 10
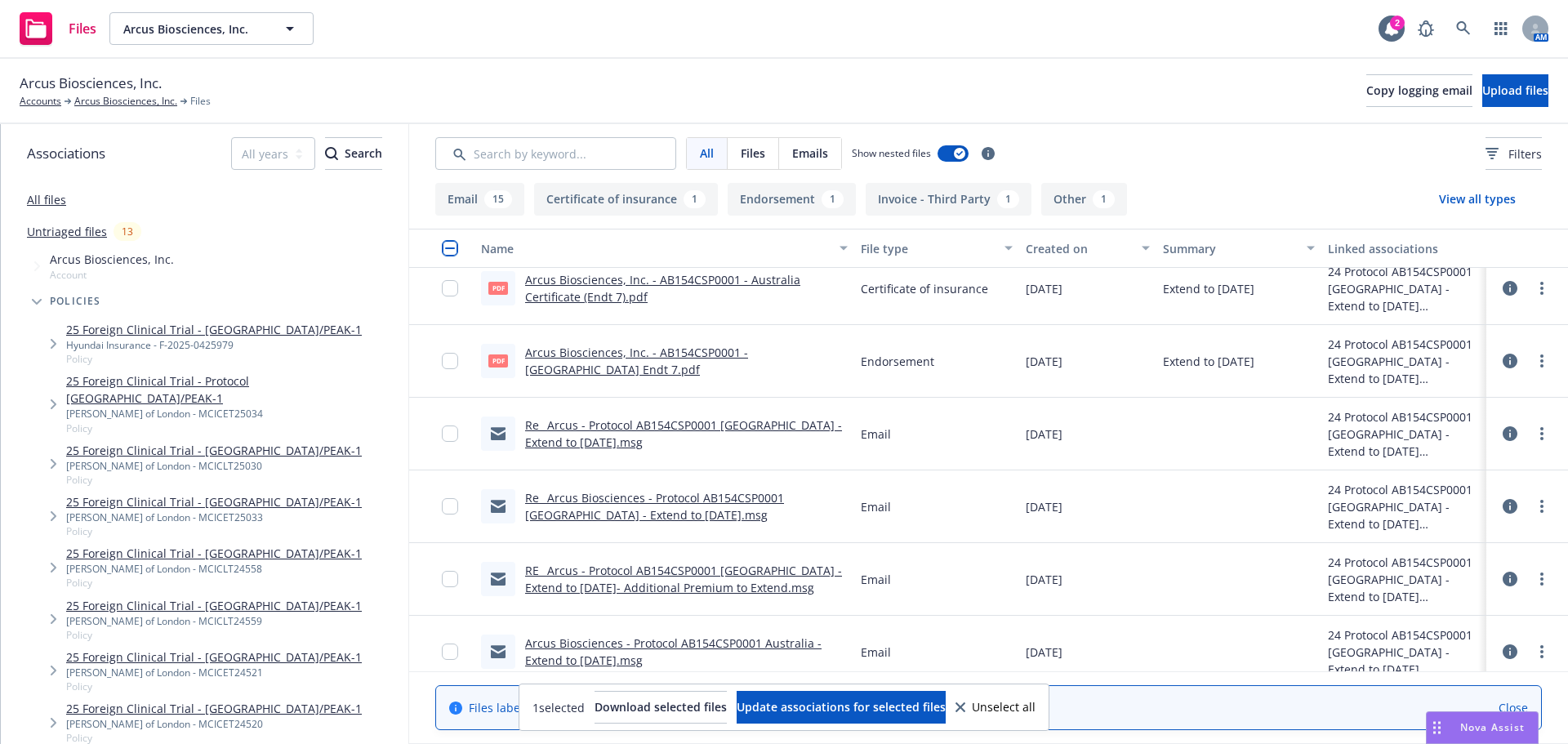
scroll to position [653, 0]
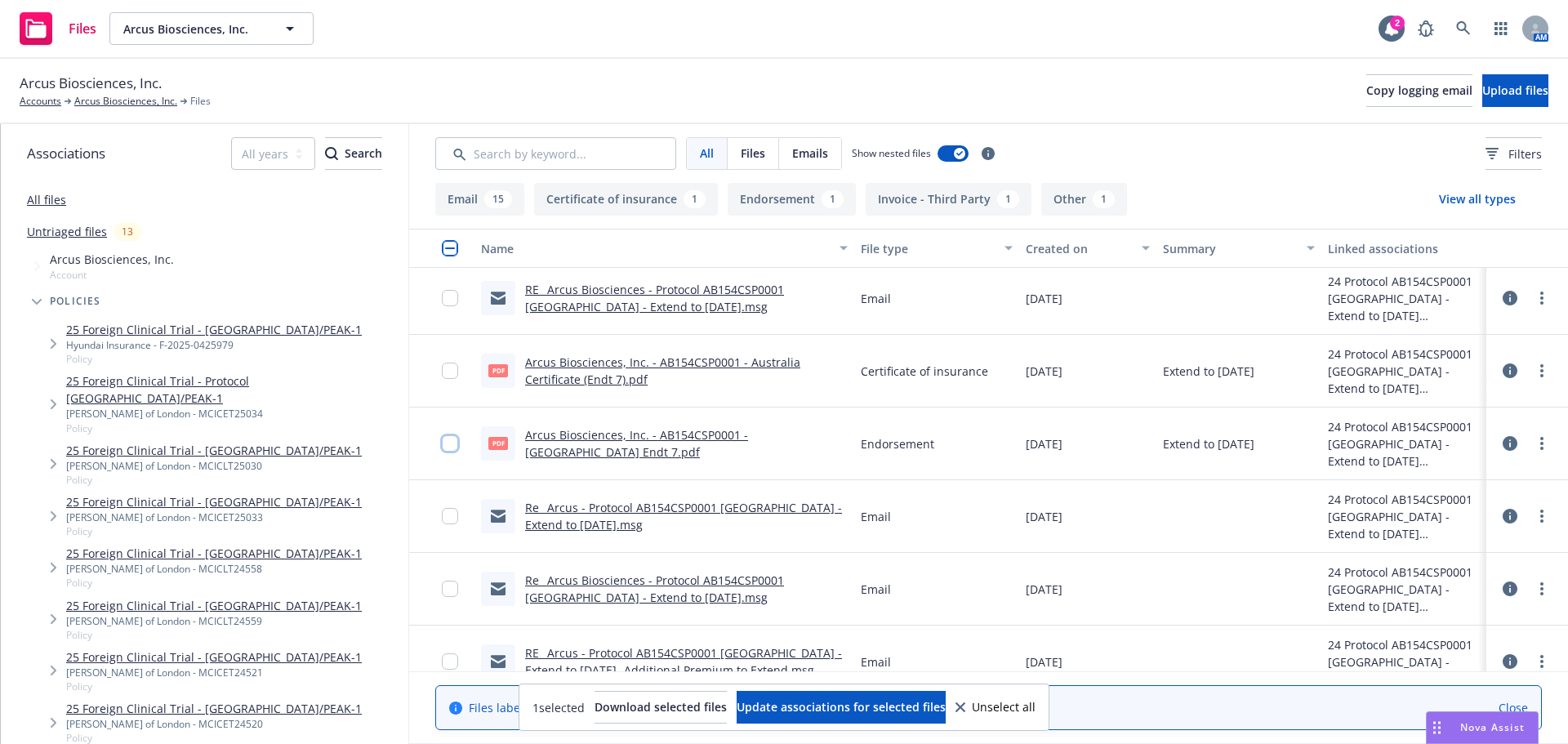
click at [453, 444] on input "checkbox" at bounding box center [450, 444] width 16 height 16
click at [667, 715] on button "Download selected files" at bounding box center [660, 707] width 132 height 33
click at [451, 364] on input "checkbox" at bounding box center [450, 371] width 16 height 16
click at [448, 445] on input "checkbox" at bounding box center [450, 444] width 16 height 16
click at [647, 703] on span "Download selected files" at bounding box center [660, 706] width 132 height 16
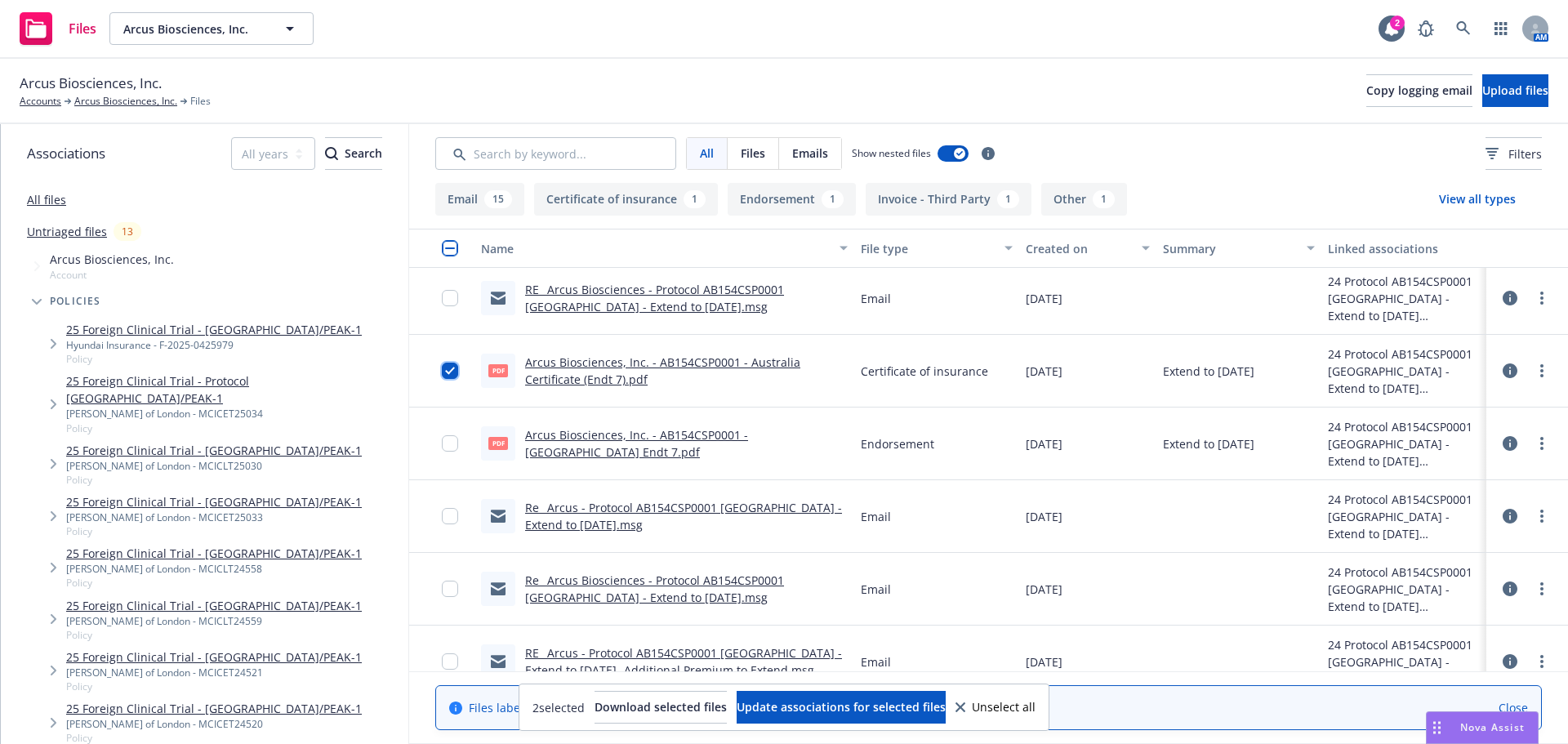
click at [443, 371] on input "checkbox" at bounding box center [450, 371] width 16 height 16
click at [1540, 372] on icon "more" at bounding box center [1542, 371] width 4 height 13
click at [1478, 425] on link "Download" at bounding box center [1458, 436] width 163 height 33
click at [1540, 445] on icon "more" at bounding box center [1542, 443] width 4 height 13
click at [1457, 498] on link "Download" at bounding box center [1458, 509] width 163 height 33
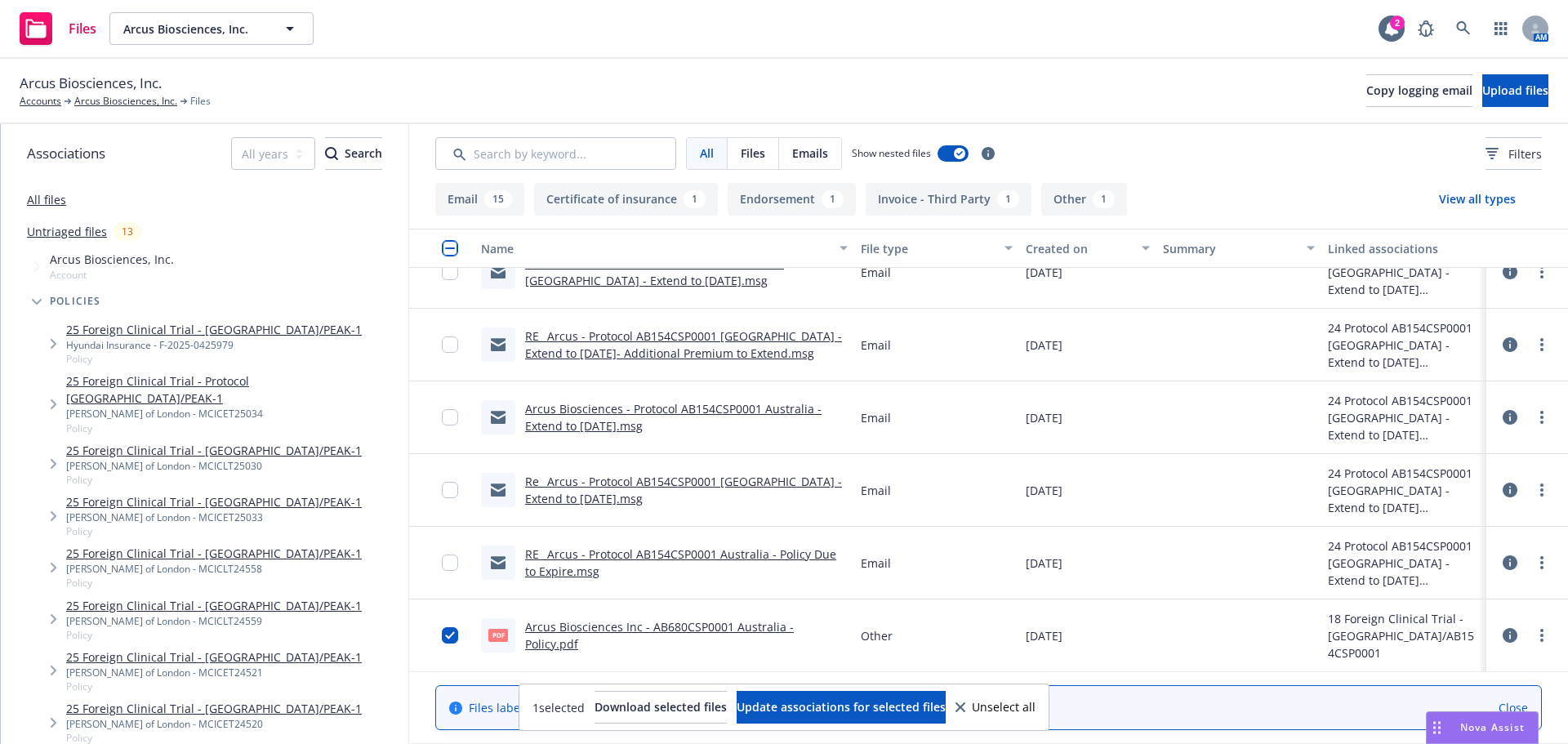
scroll to position [968, 0]
click at [442, 634] on input "checkbox" at bounding box center [450, 634] width 16 height 16
